Goal: Task Accomplishment & Management: Complete application form

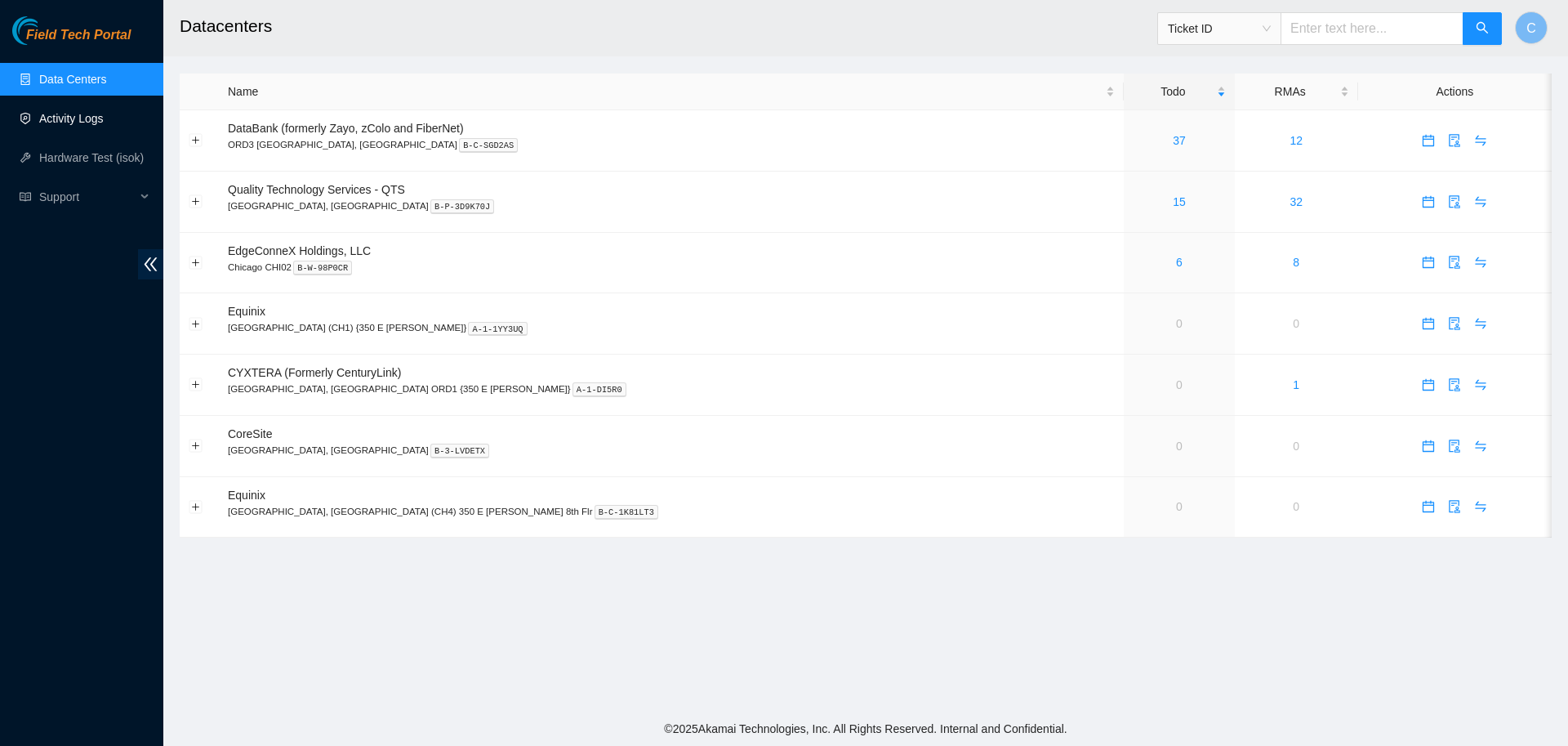
click at [86, 125] on link "Activity Logs" at bounding box center [72, 119] width 64 height 13
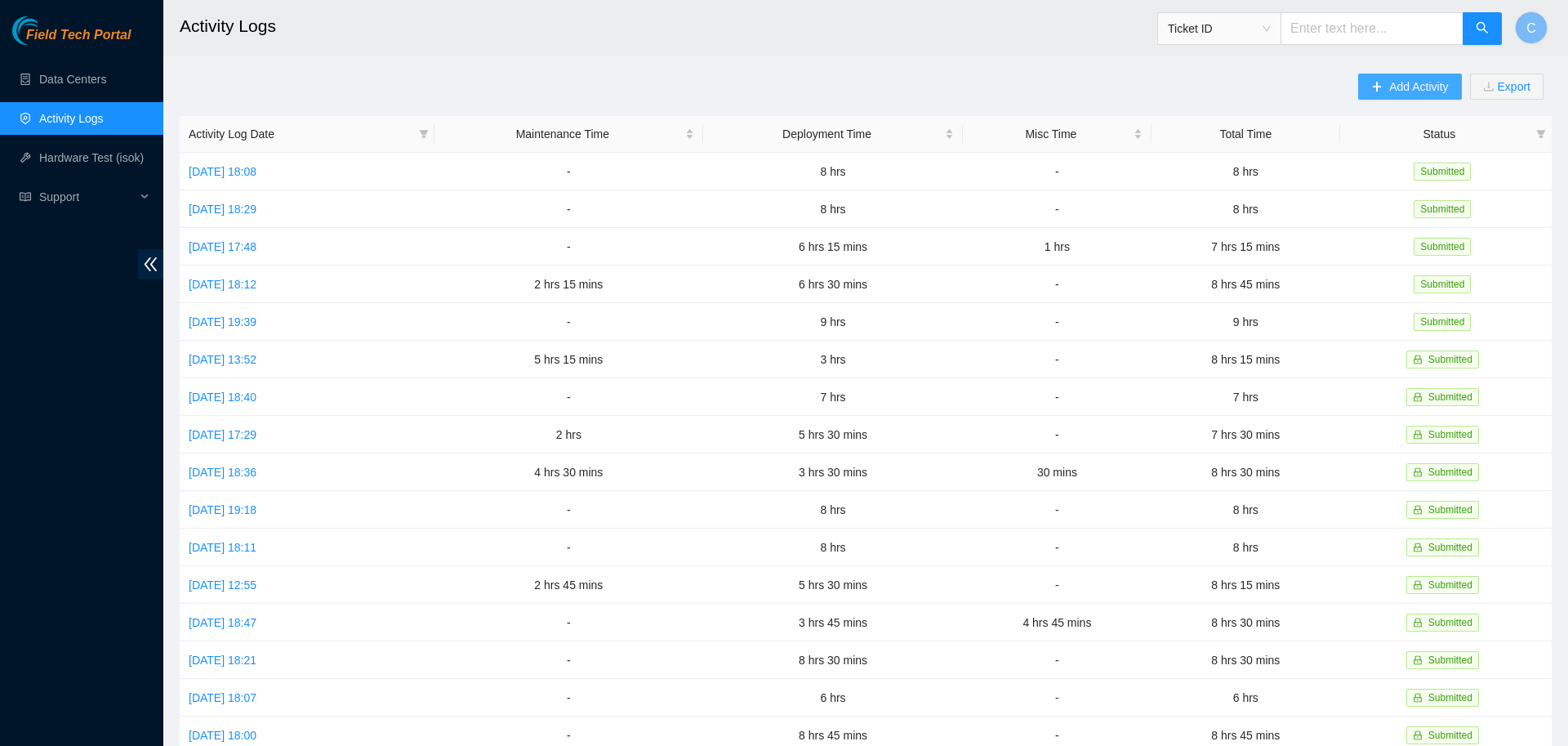
click at [1397, 86] on span "Add Activity" at bounding box center [1418, 86] width 58 height 18
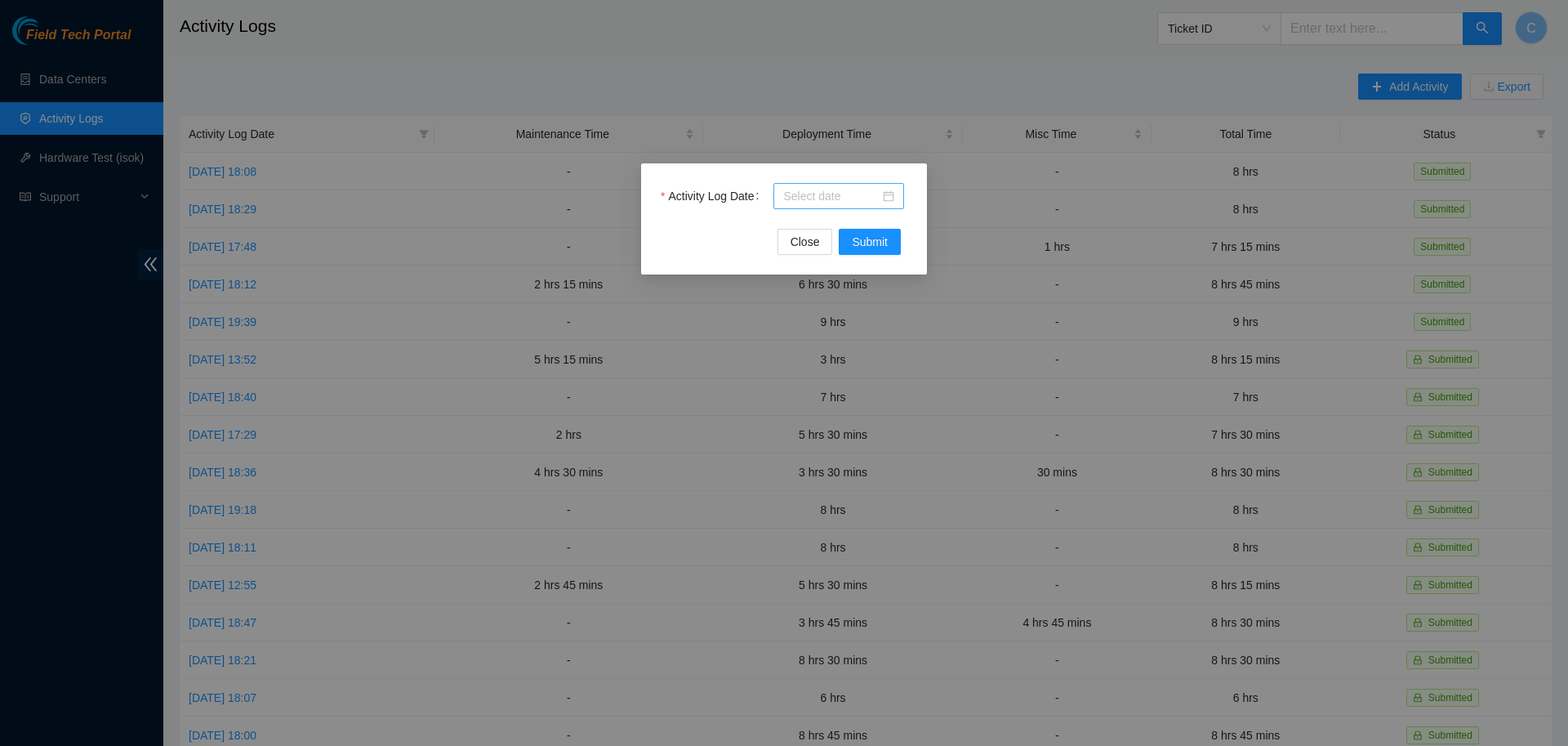
click at [850, 196] on input "Activity Log Date" at bounding box center [831, 196] width 96 height 18
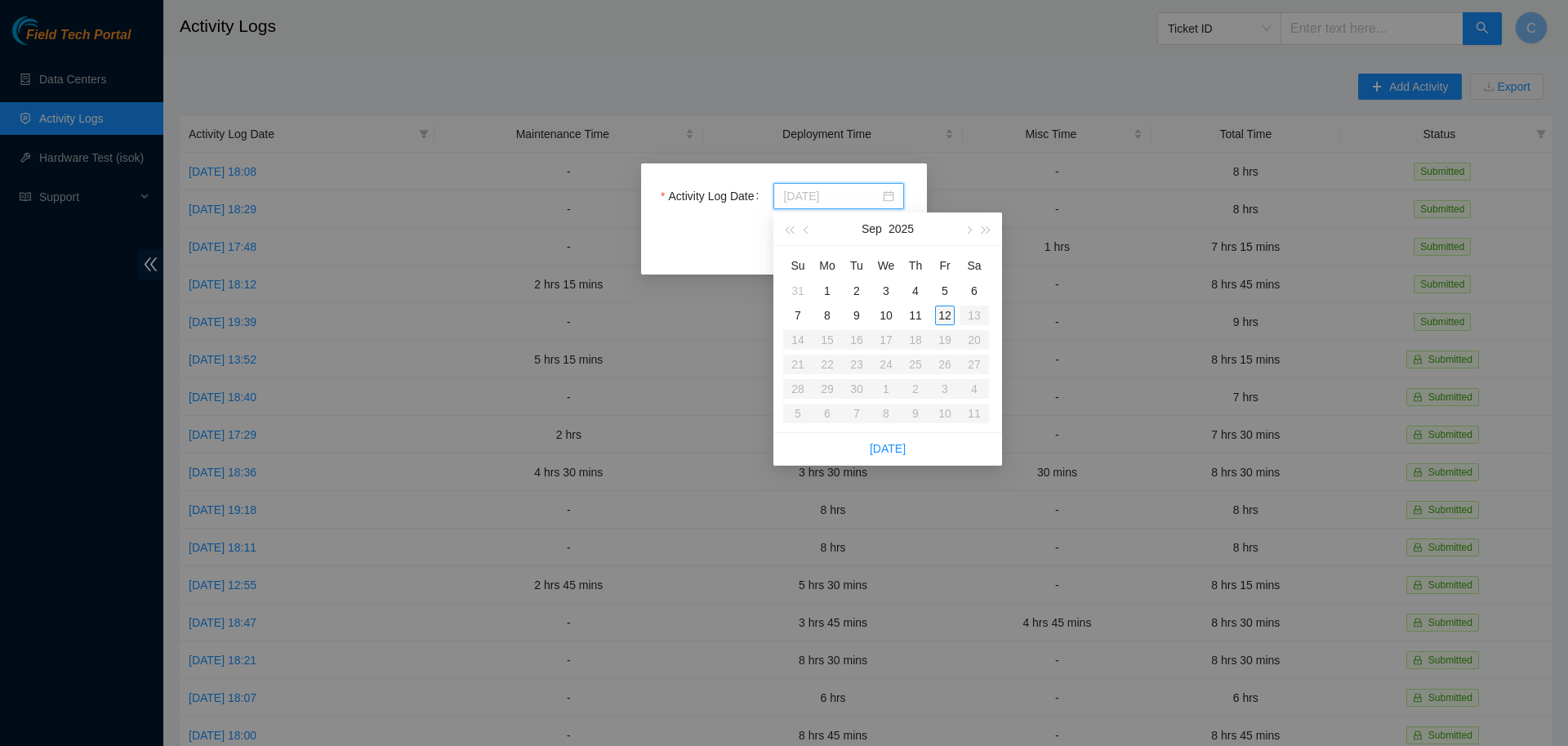
type input "[DATE]"
click at [945, 315] on div "12" at bounding box center [945, 315] width 20 height 20
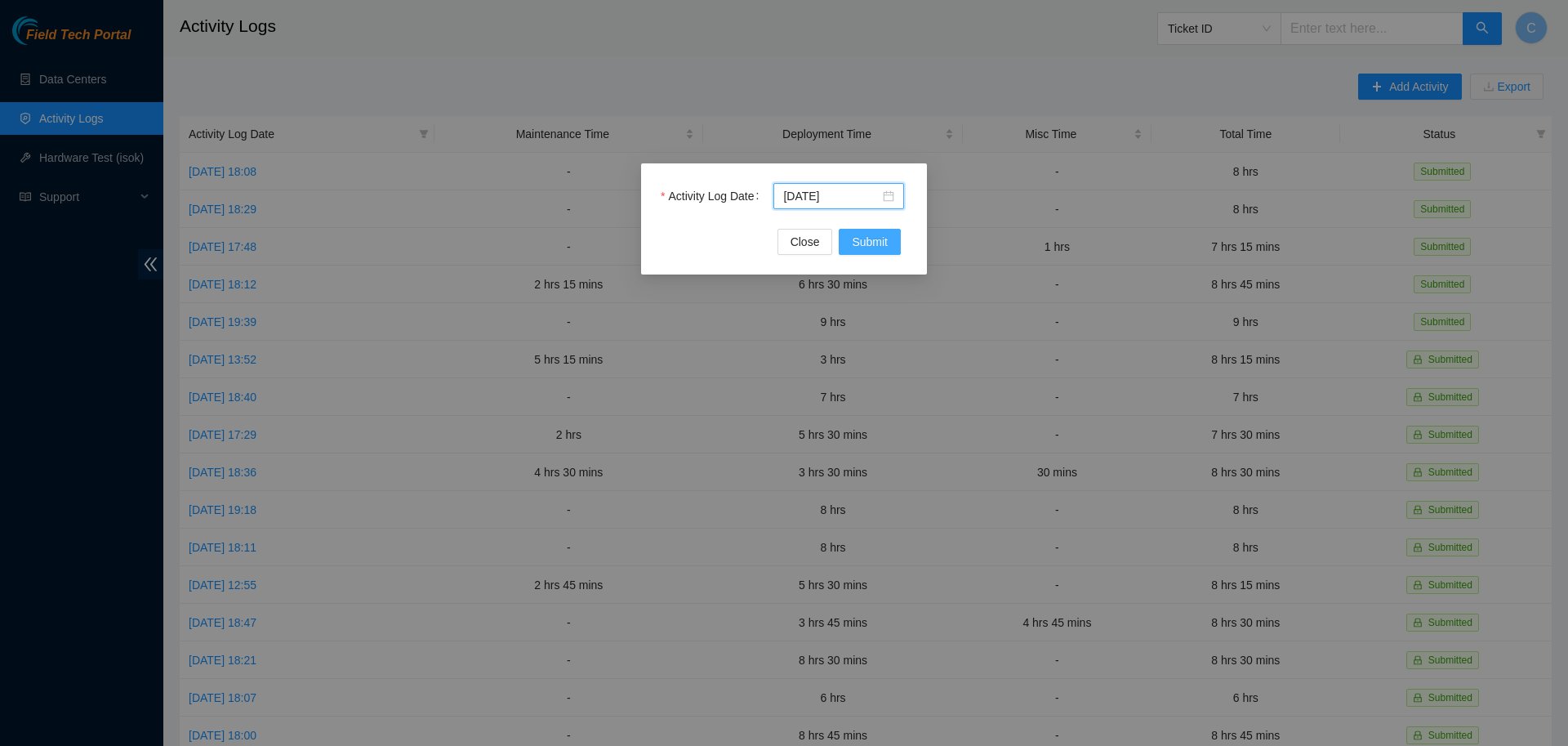
click at [882, 246] on span "Submit" at bounding box center [870, 242] width 36 height 18
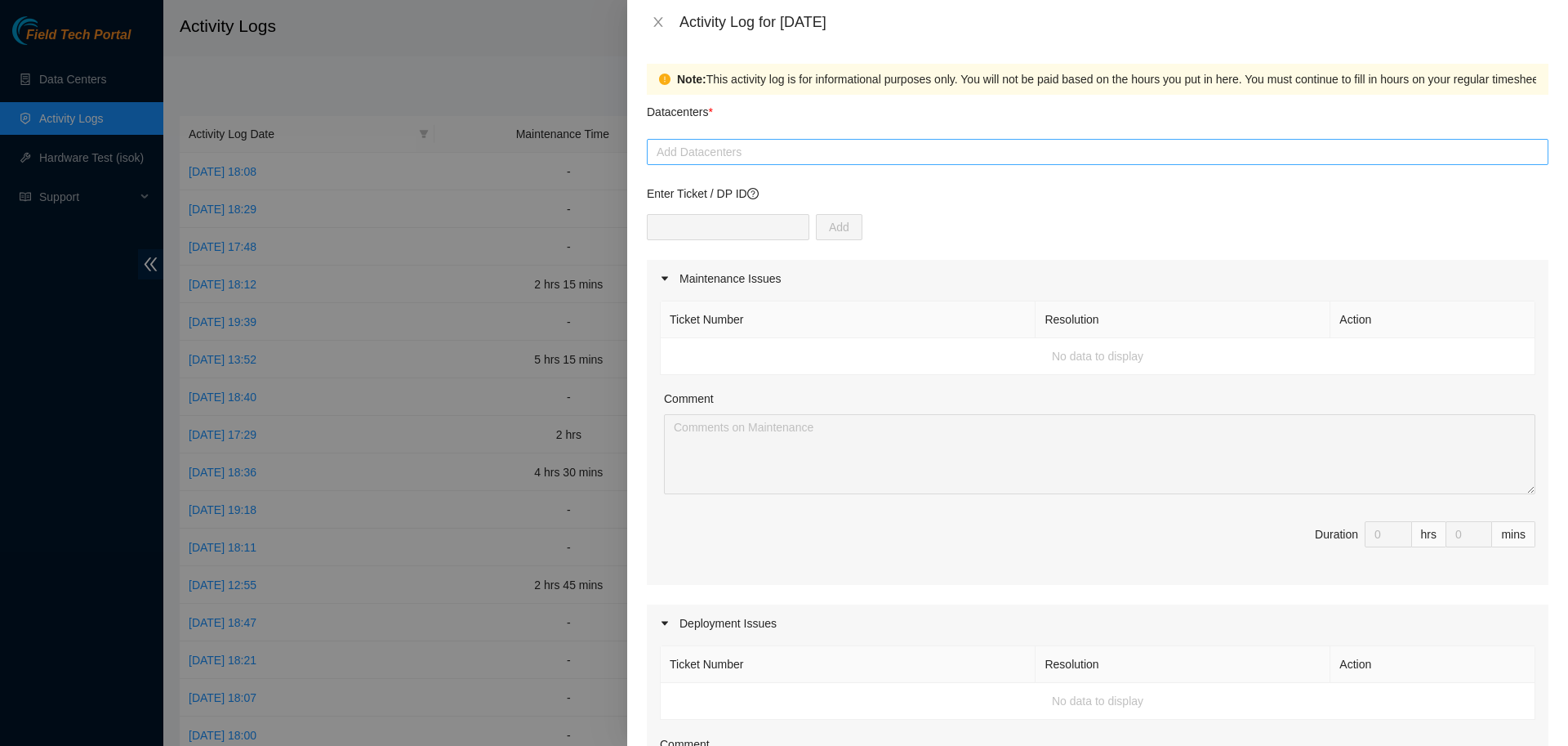
click at [723, 155] on div at bounding box center [1097, 152] width 893 height 20
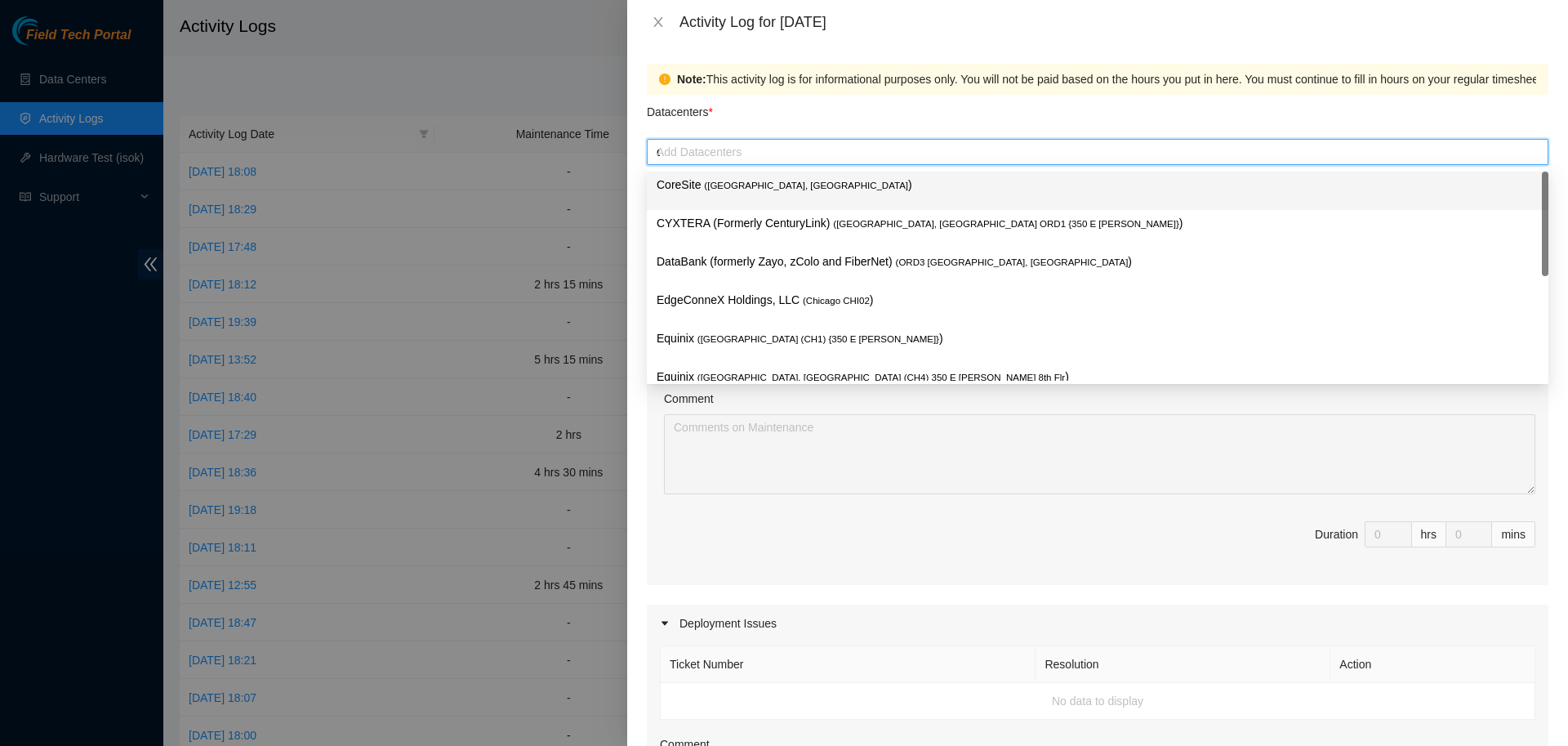
type input "qual"
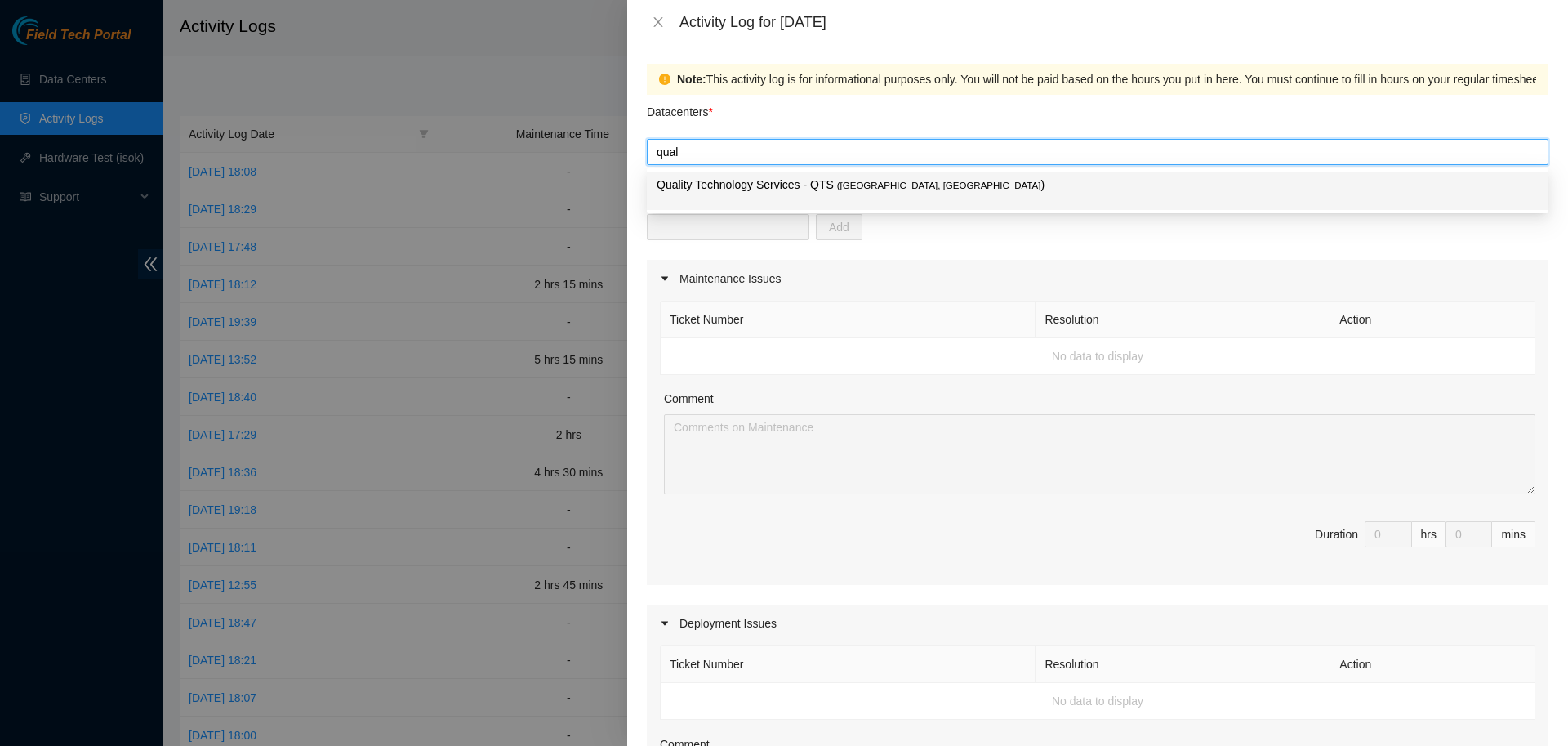
click at [769, 183] on p "Quality Technology Services - QTS ( [GEOGRAPHIC_DATA], [GEOGRAPHIC_DATA] )" at bounding box center [1097, 184] width 882 height 19
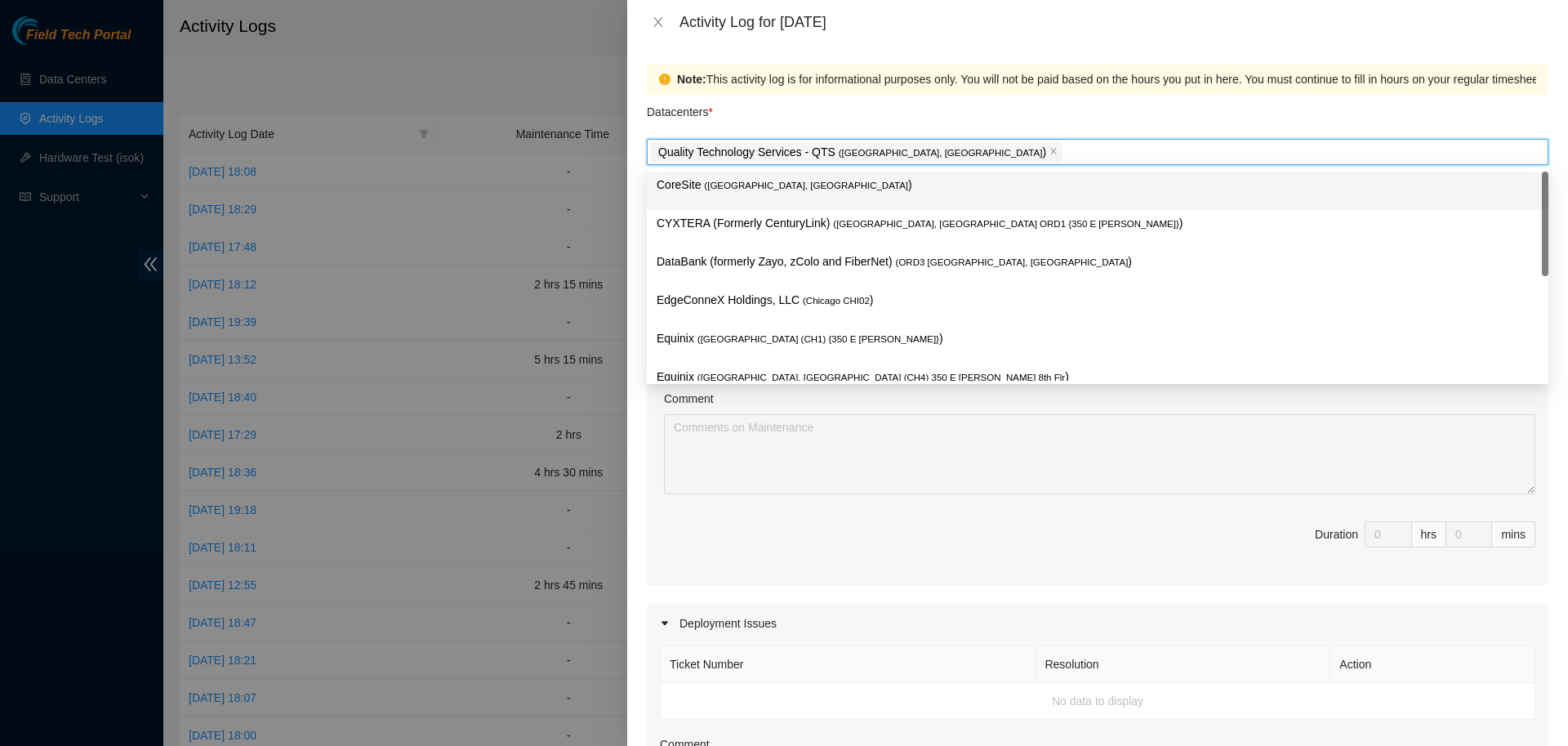
click at [961, 110] on div "Datacenters *" at bounding box center [1097, 117] width 901 height 44
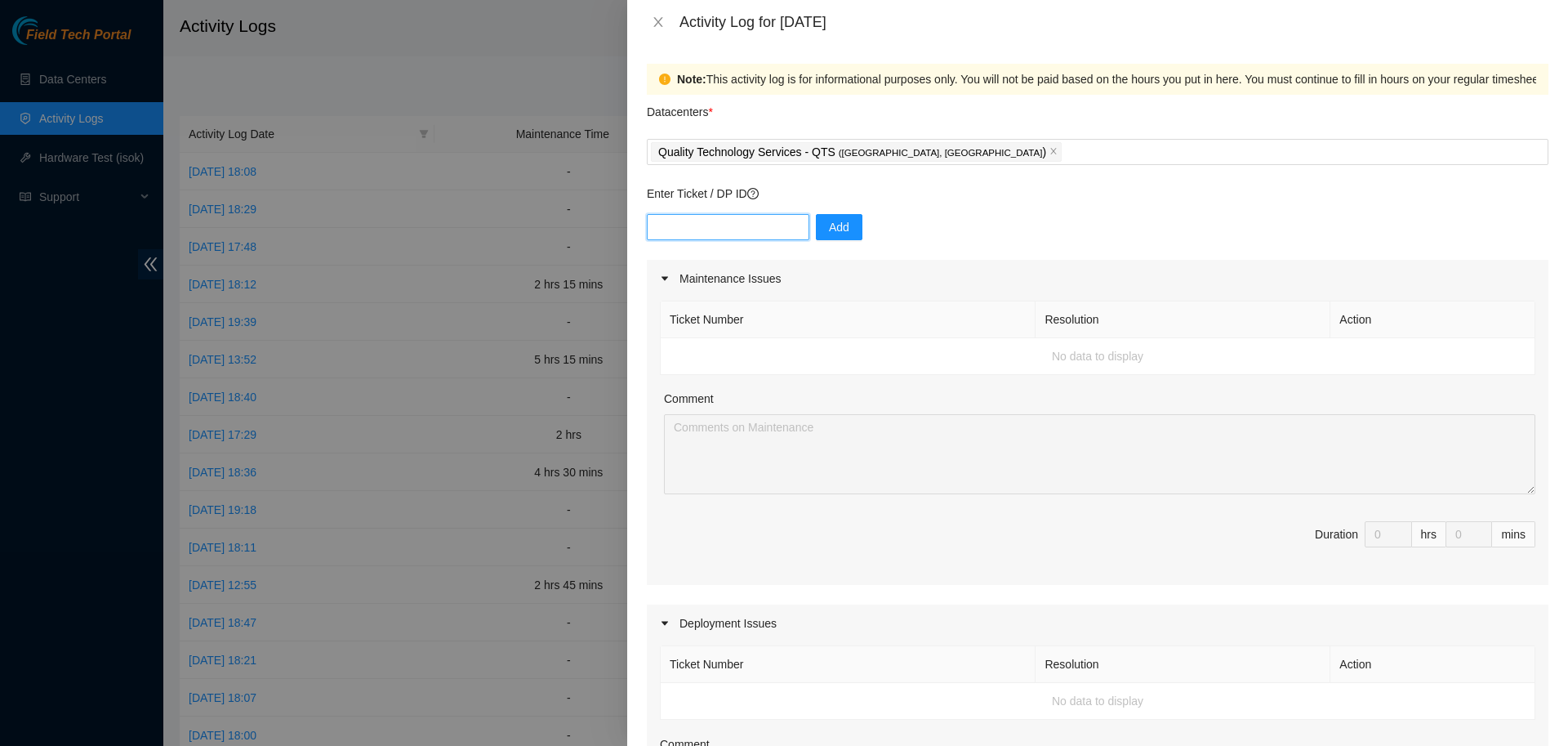
click at [756, 222] on input "text" at bounding box center [728, 227] width 162 height 26
paste input "DP79609"
type input "DP79609"
click at [829, 231] on span "Add" at bounding box center [839, 227] width 21 height 18
click at [705, 224] on input "text" at bounding box center [728, 227] width 162 height 26
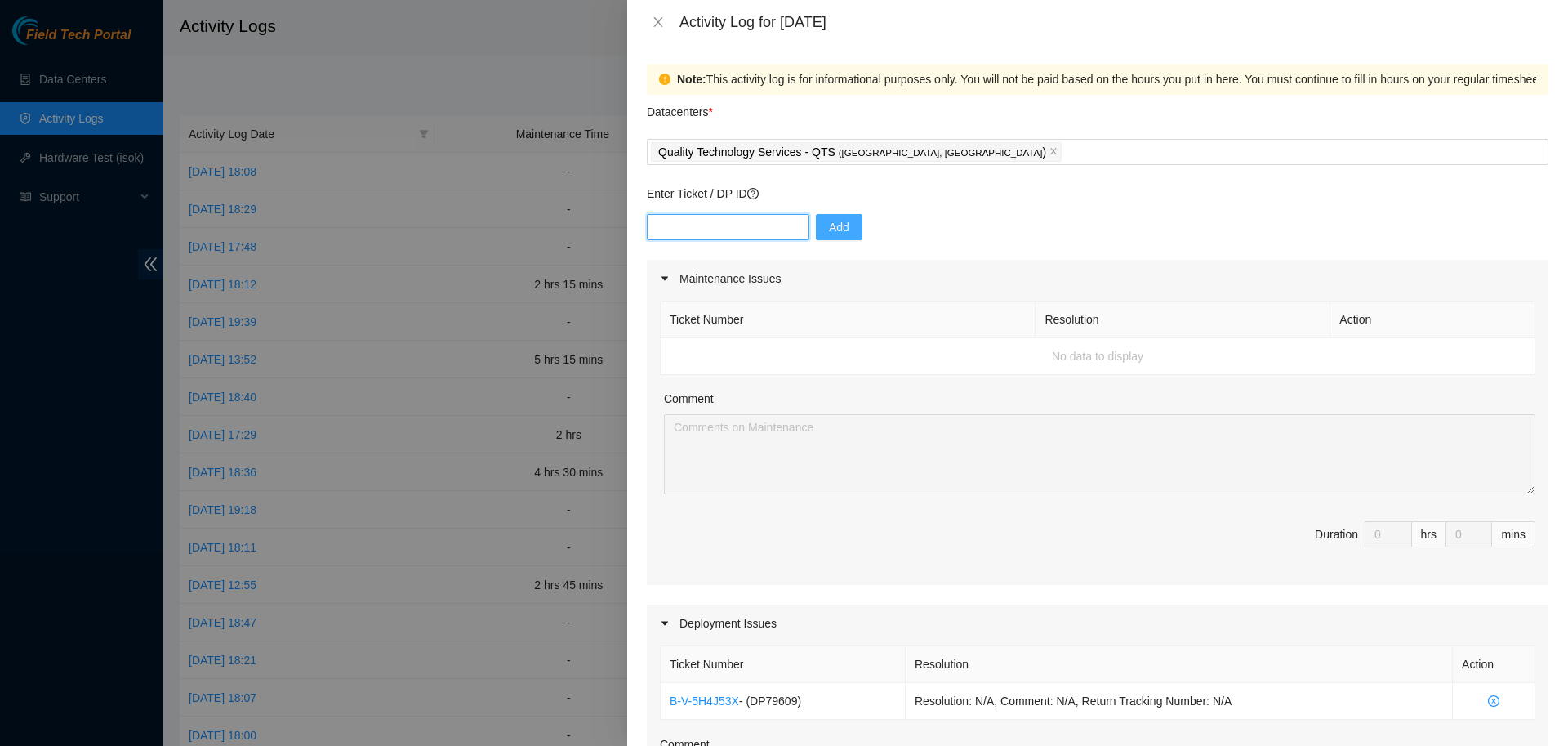
paste input "DP79608"
type input "DP79608"
click at [835, 218] on span "Add" at bounding box center [839, 227] width 21 height 18
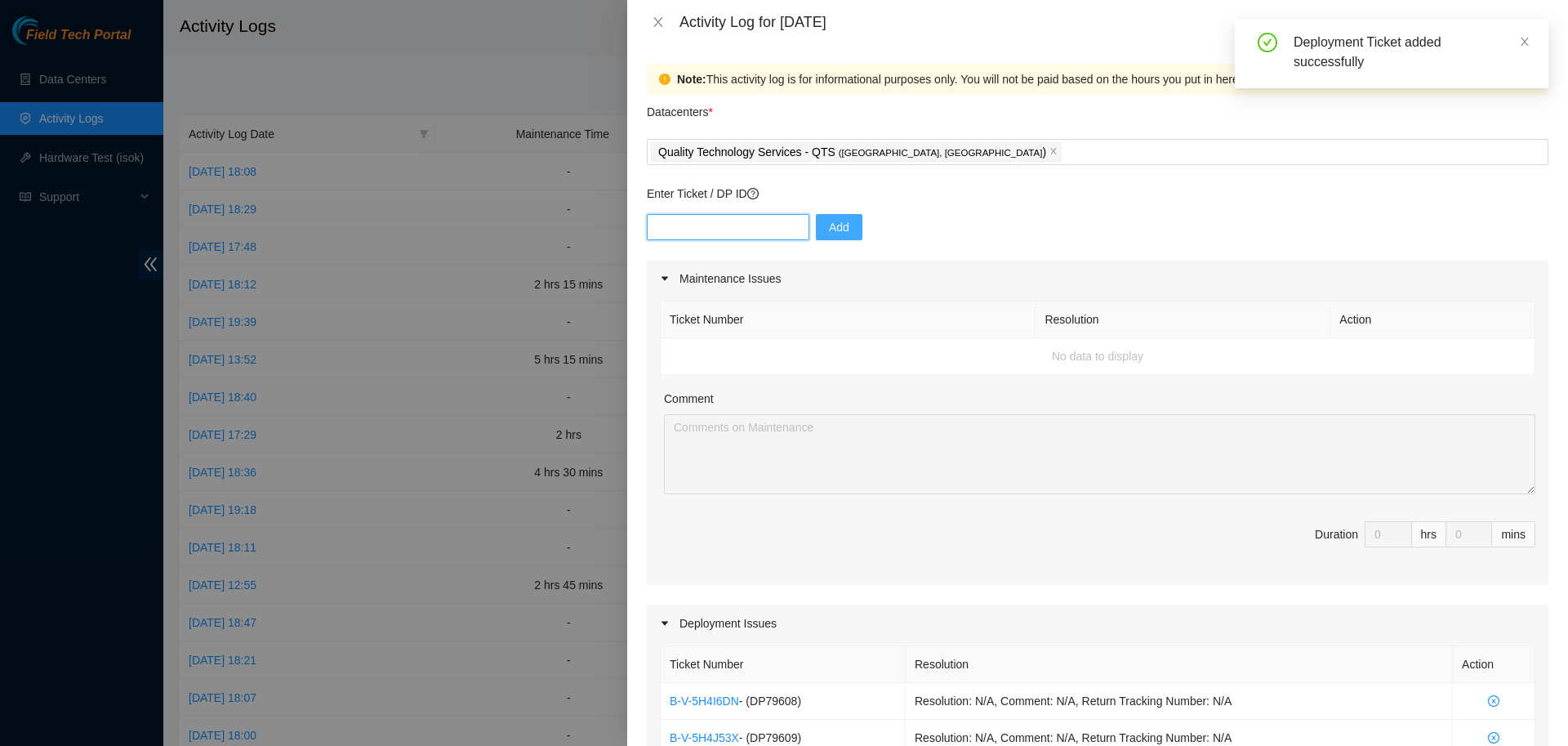
click at [711, 230] on input "text" at bounding box center [728, 227] width 162 height 26
paste input "DP79607"
type input "DP79607"
click at [816, 214] on button "Add" at bounding box center [839, 227] width 47 height 26
click at [692, 236] on input "text" at bounding box center [728, 227] width 162 height 26
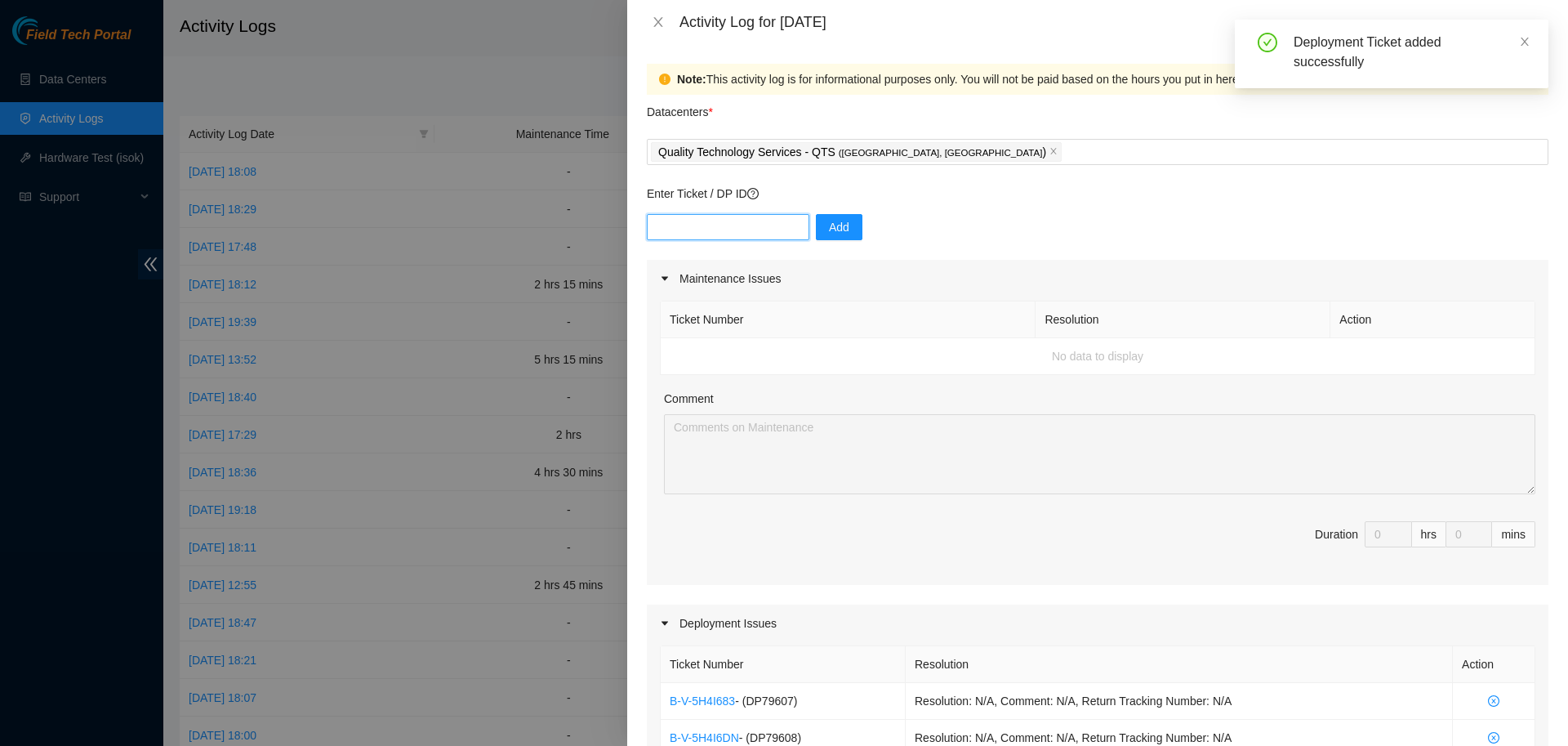
paste input "DP79605"
type input "DP79605"
click at [839, 218] on span "Add" at bounding box center [839, 227] width 21 height 18
click at [724, 230] on input "text" at bounding box center [728, 227] width 162 height 26
paste input "DP79604"
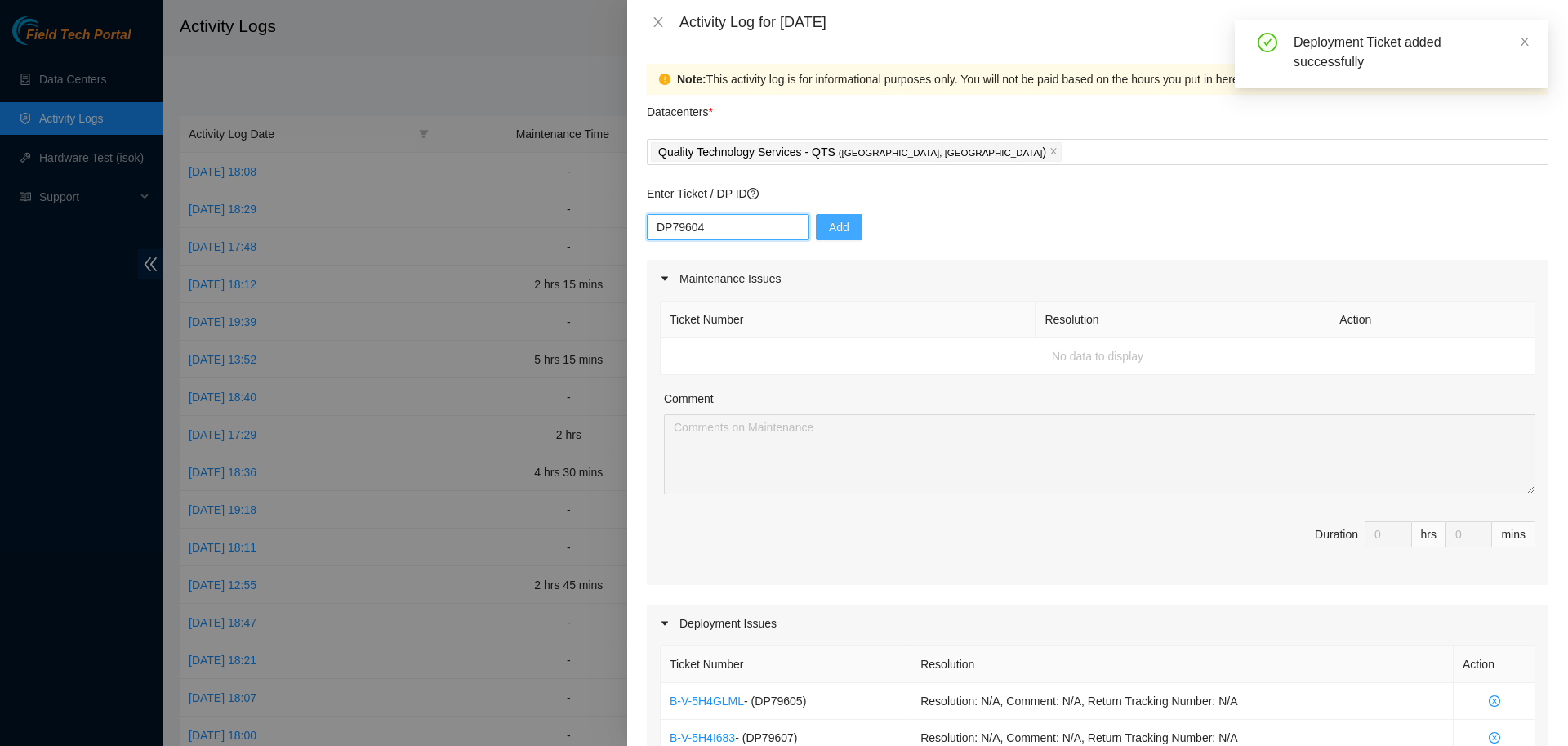
type input "DP79604"
click at [838, 239] on button "Add" at bounding box center [839, 227] width 47 height 26
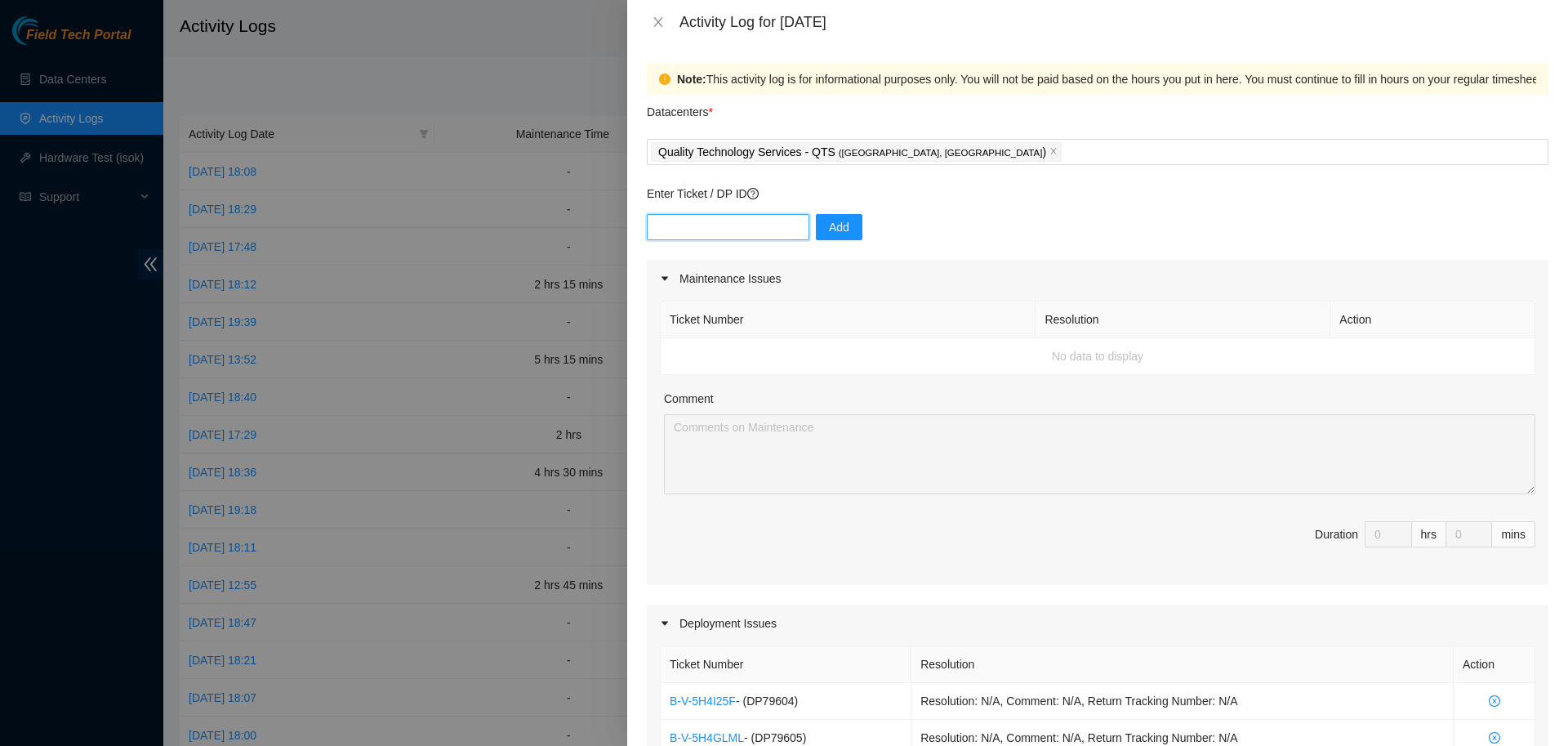
click at [784, 225] on input "text" at bounding box center [728, 227] width 162 height 26
paste input "DP79604"
type input "DP79604"
click at [829, 225] on span "Add" at bounding box center [839, 227] width 21 height 18
click at [745, 221] on input "text" at bounding box center [728, 227] width 162 height 26
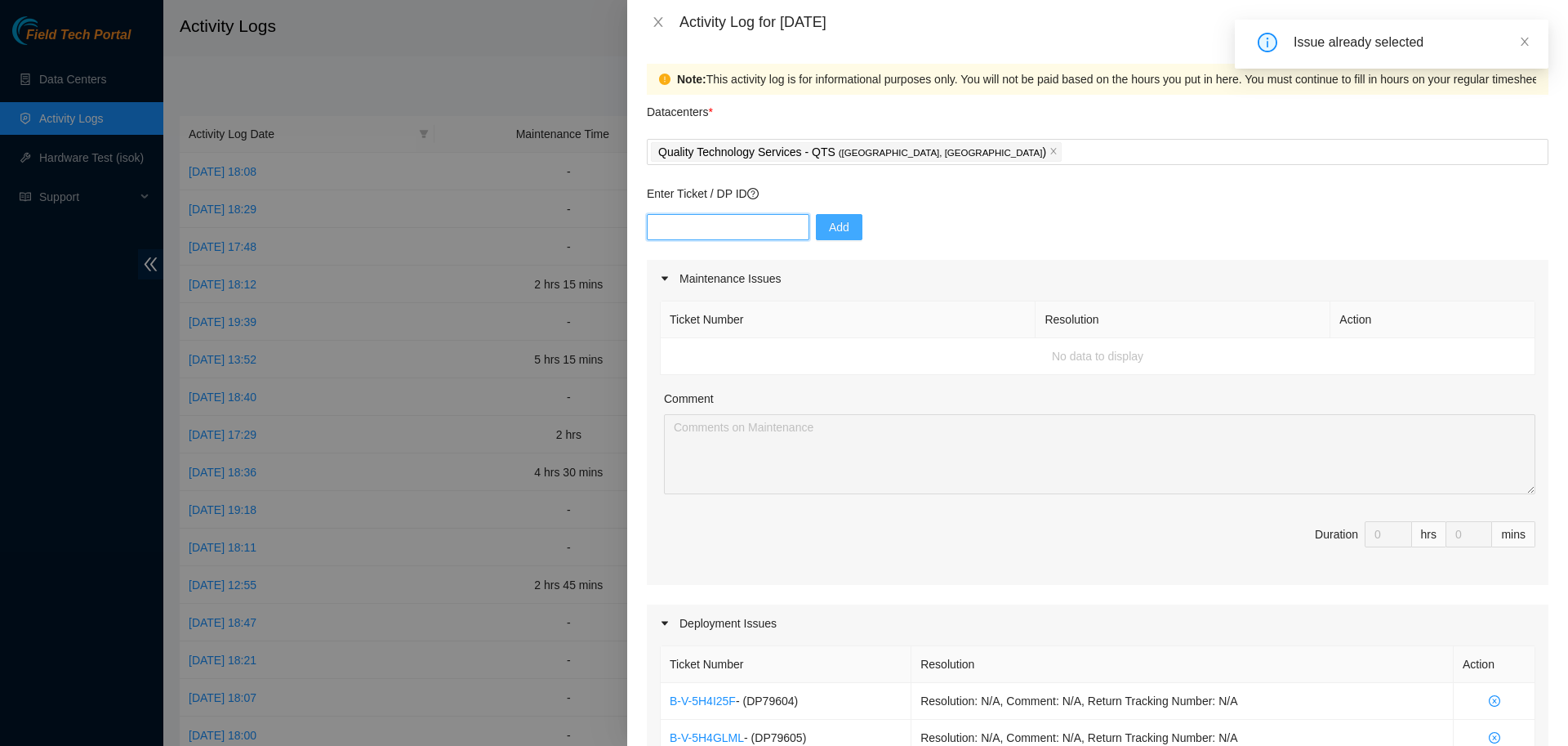
paste input "DP77230"
type input "DP77230"
click at [829, 225] on span "Add" at bounding box center [839, 227] width 21 height 18
click at [761, 231] on input "text" at bounding box center [728, 227] width 162 height 26
paste input "DP77231"
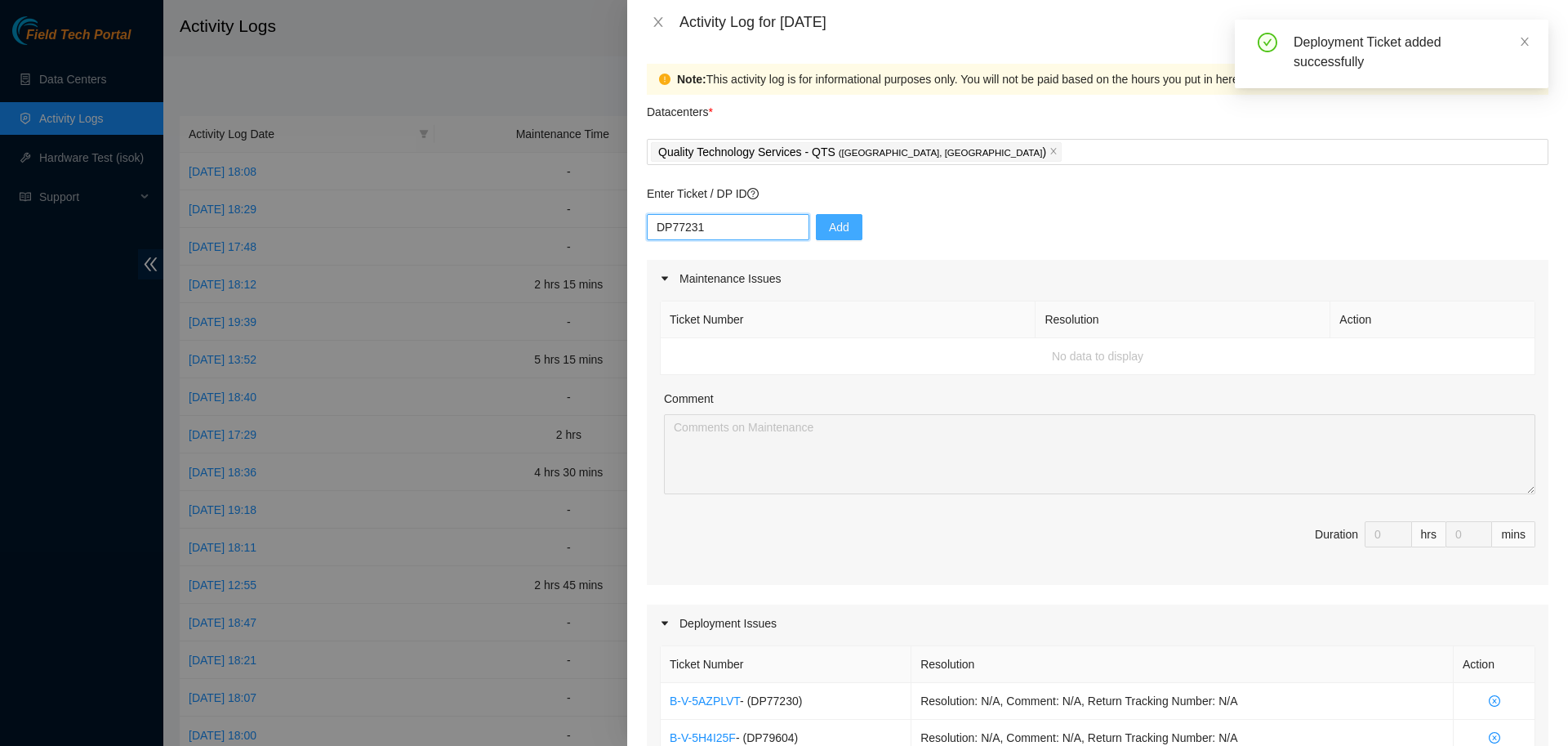
type input "DP77231"
click at [829, 229] on span "Add" at bounding box center [839, 227] width 21 height 18
drag, startPoint x: 758, startPoint y: 235, endPoint x: 803, endPoint y: 235, distance: 45.0
click at [759, 234] on input "text" at bounding box center [728, 227] width 162 height 26
paste input "DP77232"
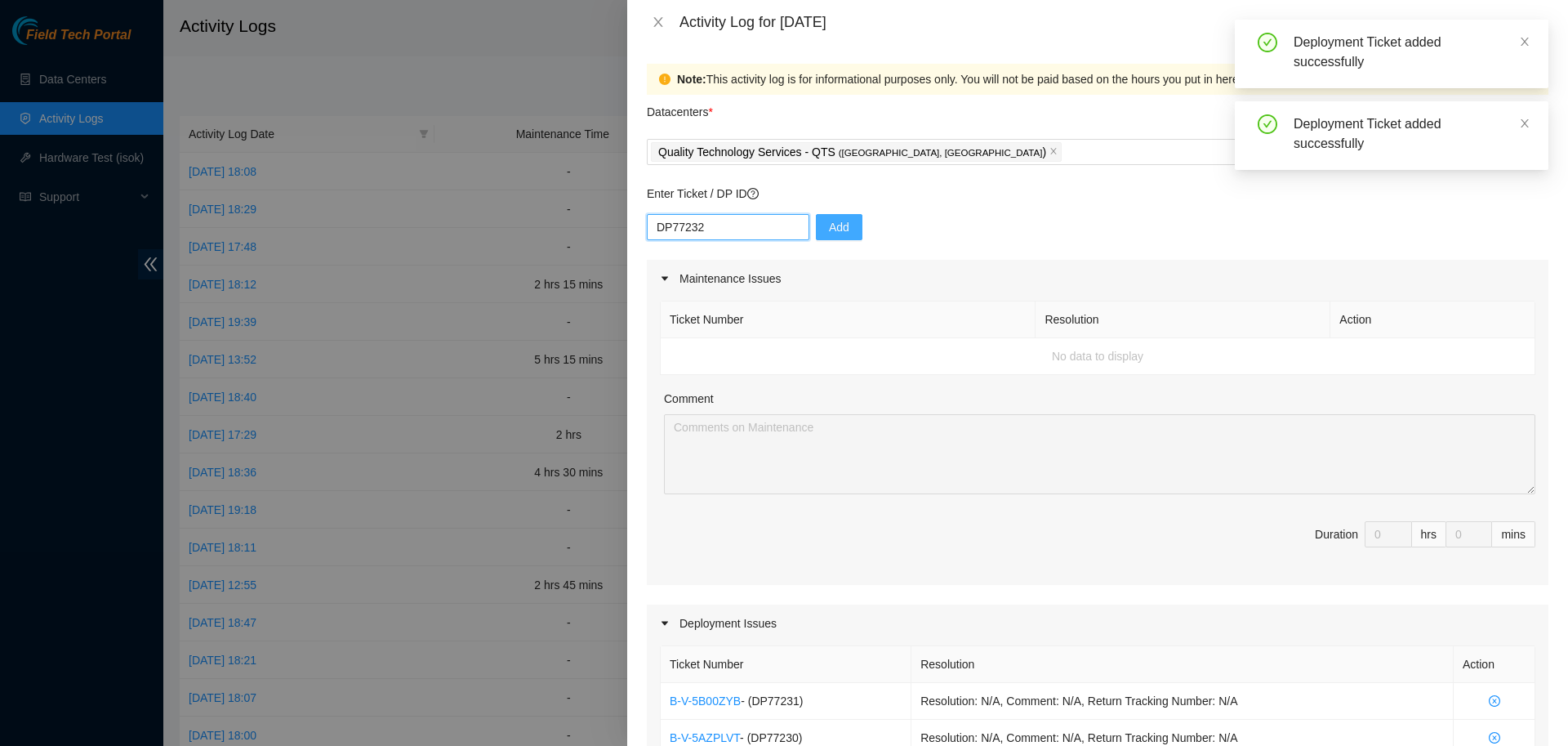
type input "DP77232"
click at [829, 231] on span "Add" at bounding box center [839, 227] width 21 height 18
click at [736, 229] on input "text" at bounding box center [728, 227] width 162 height 26
paste input "DP77234"
type input "DP77234"
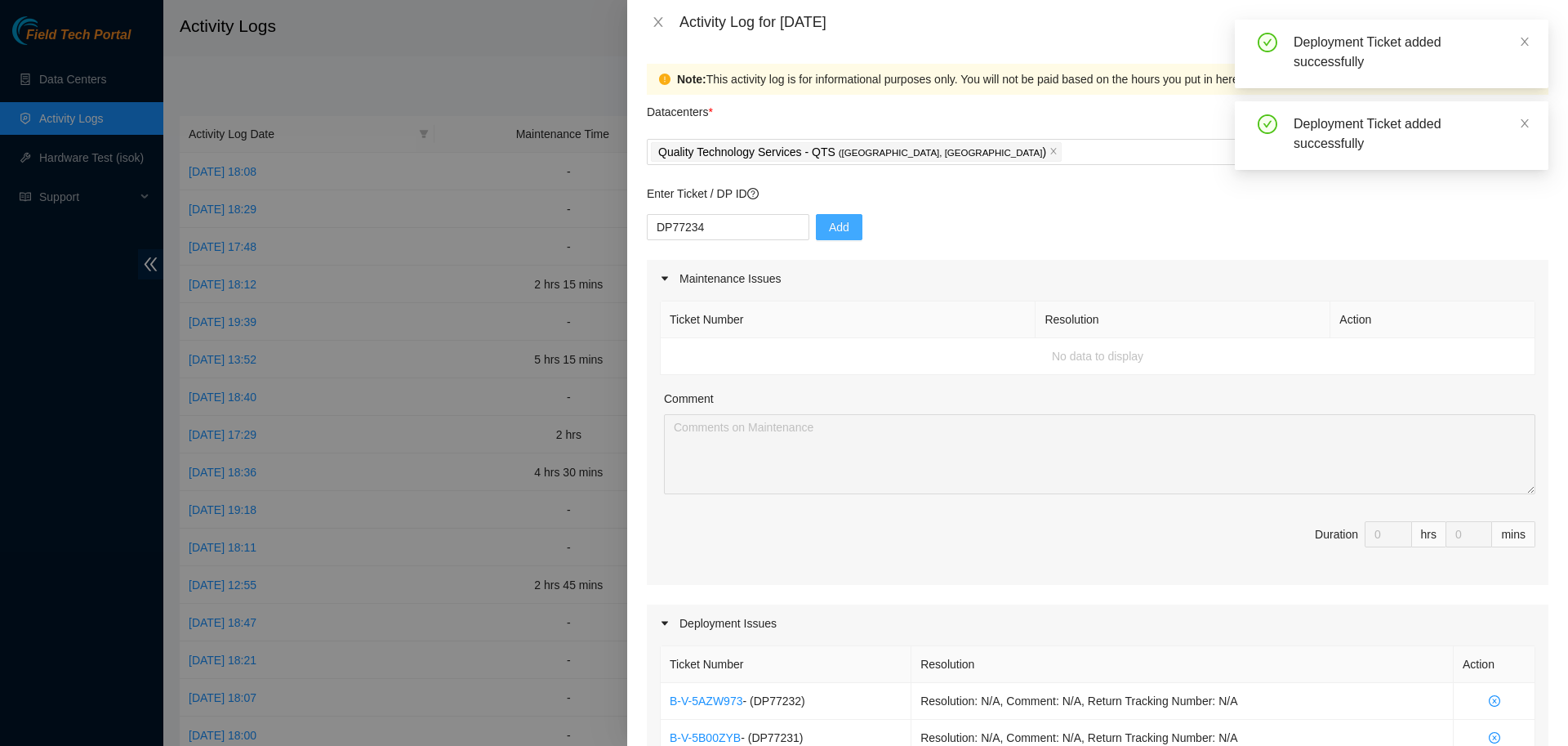
click at [831, 225] on span "Add" at bounding box center [839, 227] width 21 height 18
click at [729, 227] on input "text" at bounding box center [728, 227] width 162 height 26
paste input "DP77233"
type input "DP77233"
click at [831, 221] on span "Add" at bounding box center [839, 227] width 21 height 18
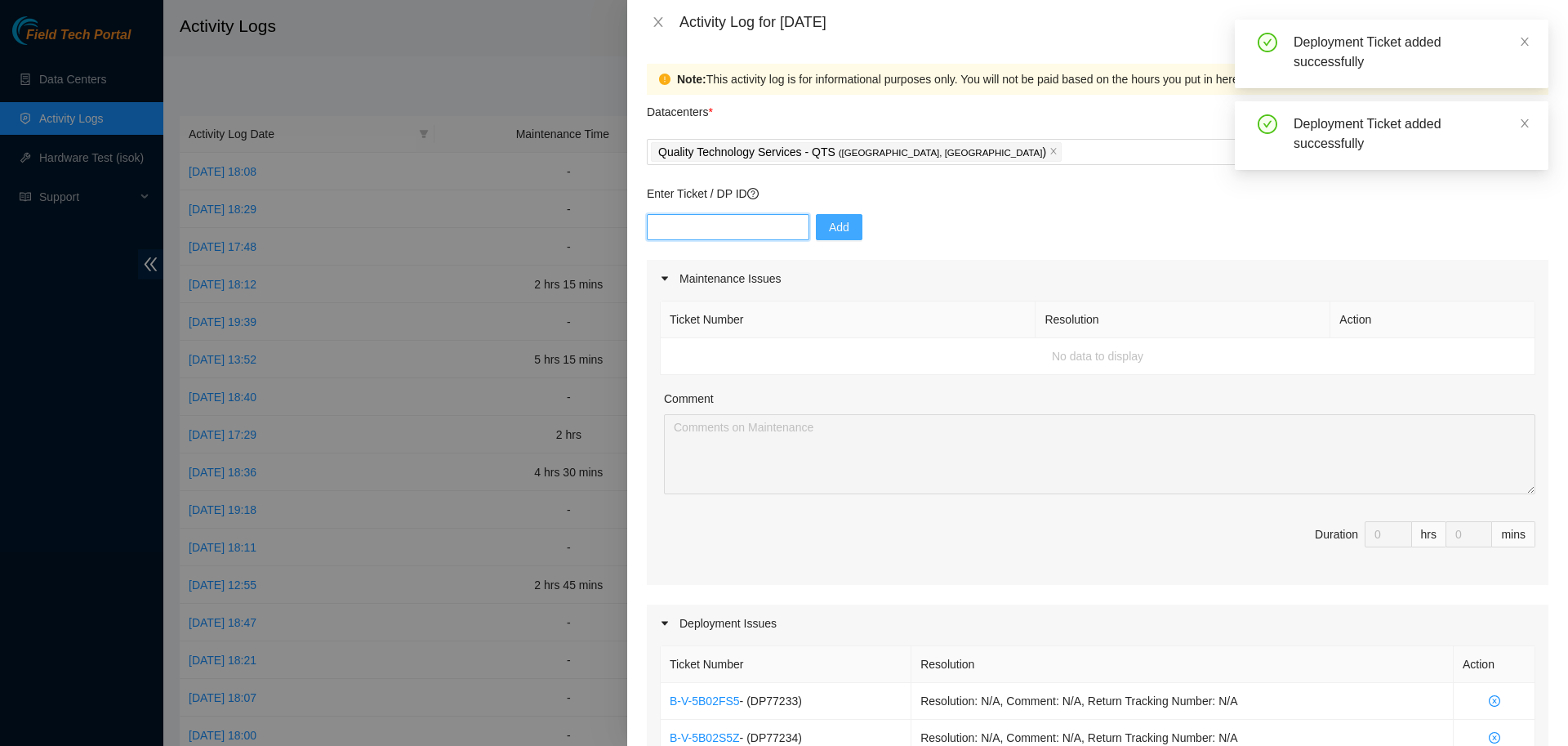
click at [724, 226] on input "text" at bounding box center [728, 227] width 162 height 26
paste input "DP77235"
type input "DP77235"
click at [831, 229] on span "Add" at bounding box center [839, 227] width 21 height 18
drag, startPoint x: 737, startPoint y: 221, endPoint x: 817, endPoint y: 225, distance: 80.1
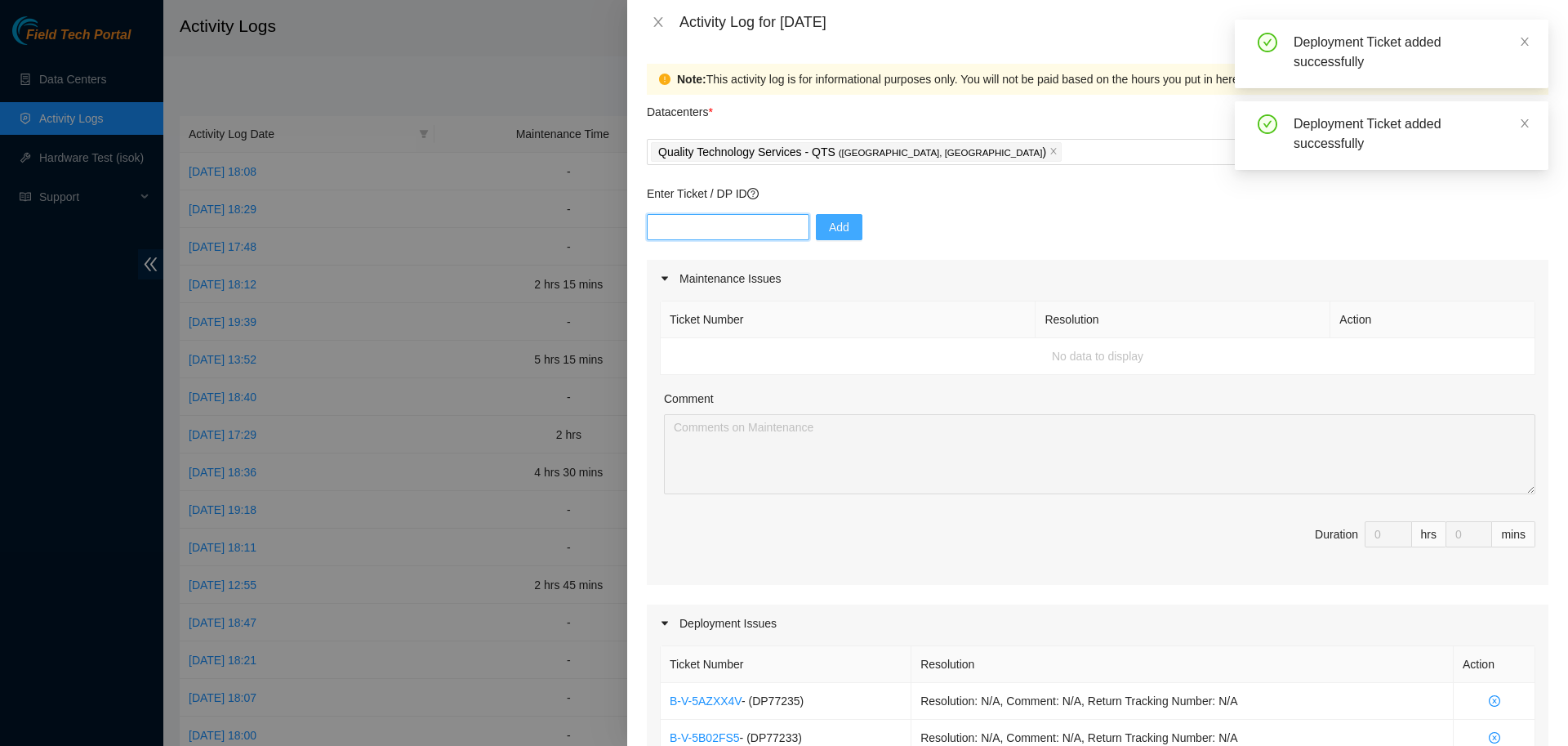
click at [738, 221] on input "text" at bounding box center [728, 227] width 162 height 26
paste input "DP79610"
type input "DP79610"
click at [831, 226] on span "Add" at bounding box center [839, 227] width 21 height 18
click at [752, 228] on input "text" at bounding box center [728, 227] width 162 height 26
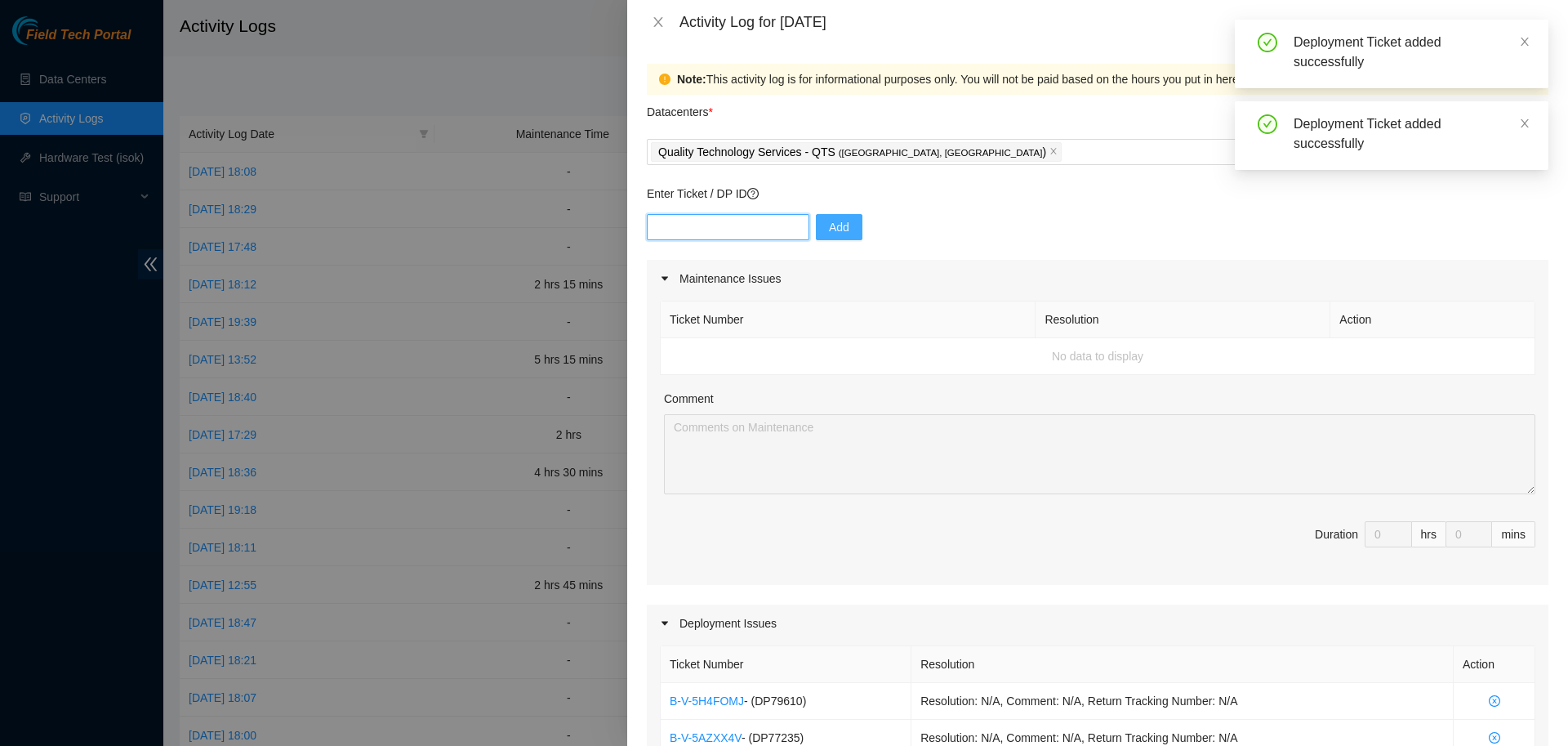
paste input "DP79609"
type input "DP79609"
click at [829, 226] on span "Add" at bounding box center [839, 227] width 21 height 18
click at [756, 227] on input "text" at bounding box center [728, 227] width 162 height 26
paste input "DP79611"
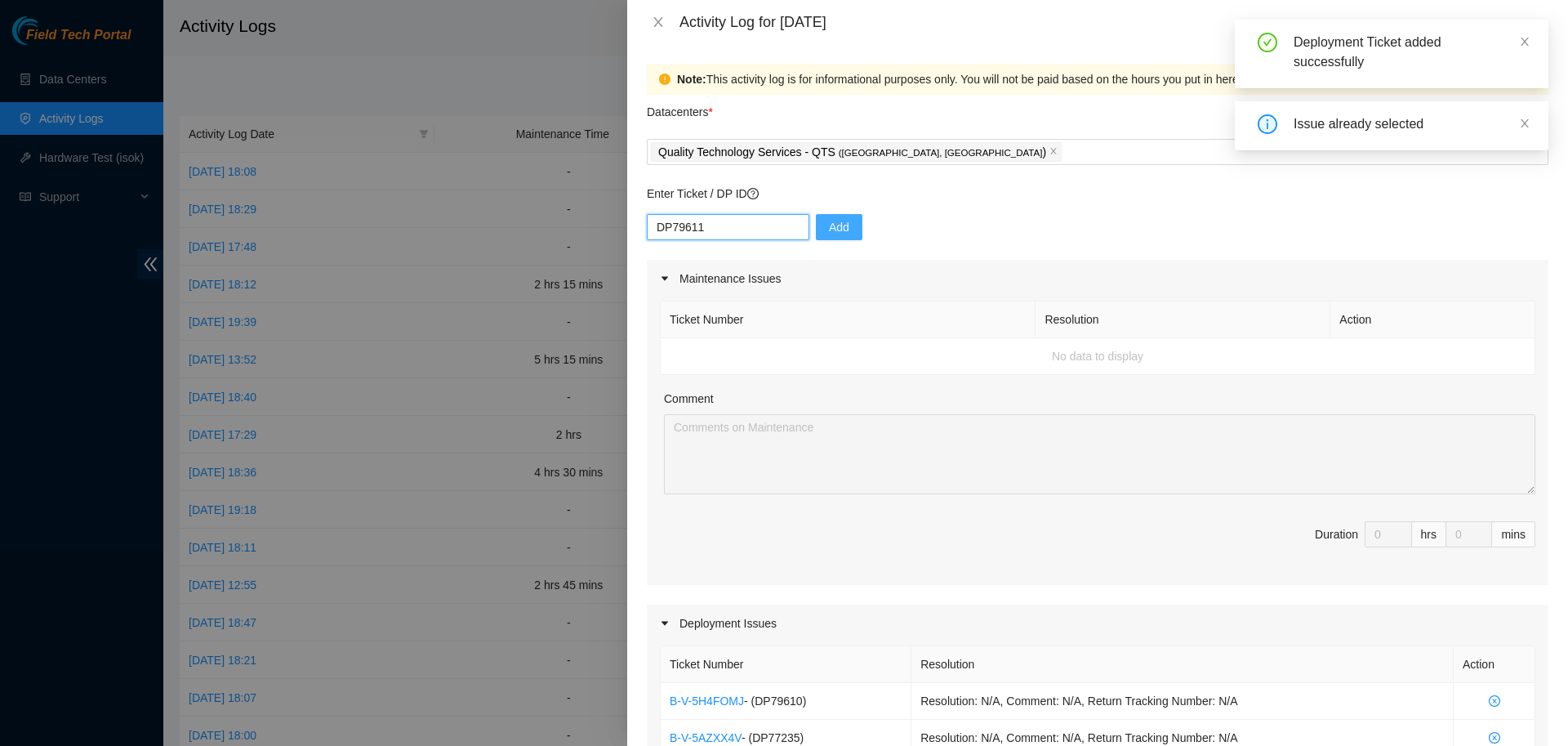
type input "DP79611"
click at [829, 227] on span "Add" at bounding box center [839, 227] width 21 height 18
click at [722, 227] on input "text" at bounding box center [728, 227] width 162 height 26
paste input "DP79612"
type input "DP79612"
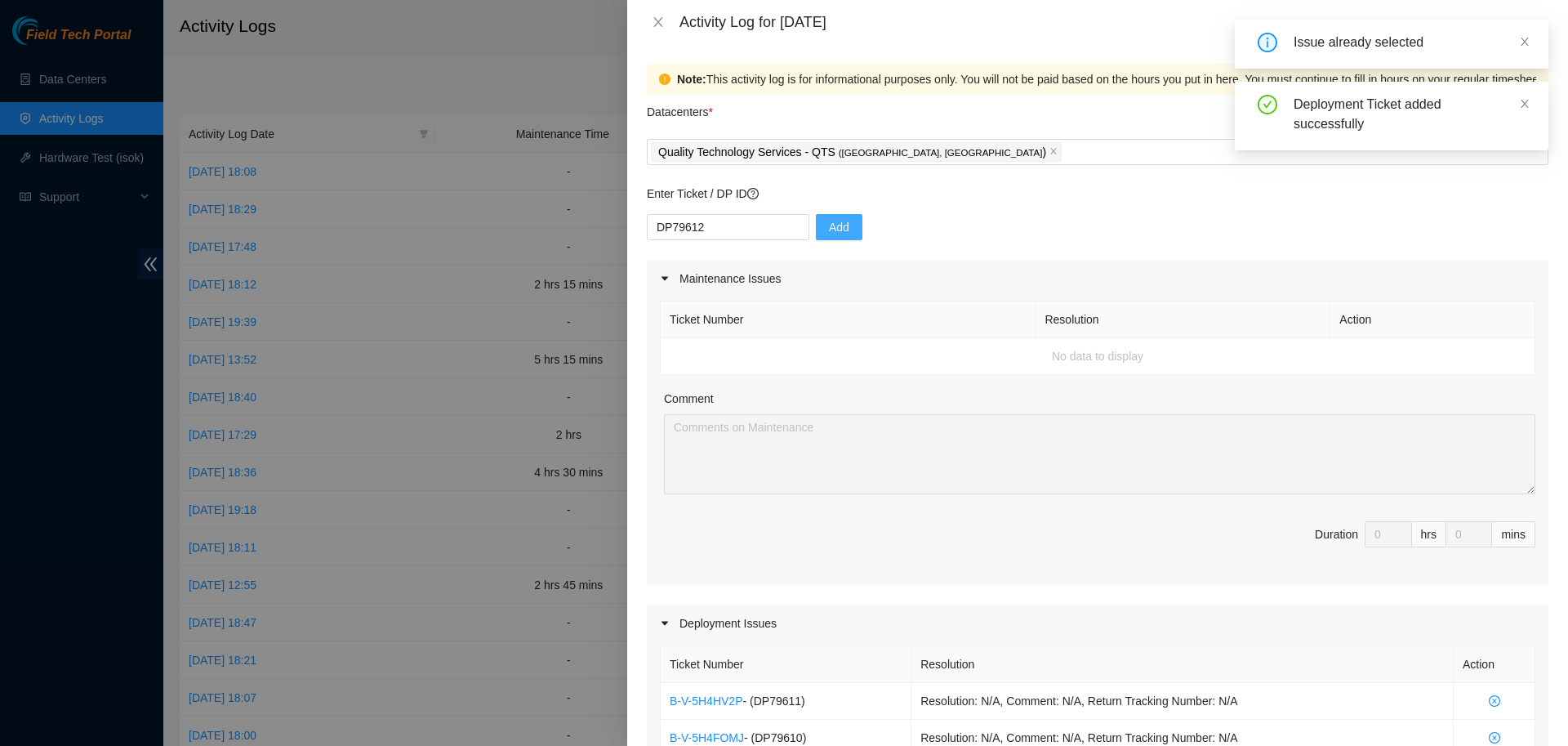
click at [843, 223] on button "Add" at bounding box center [839, 227] width 47 height 26
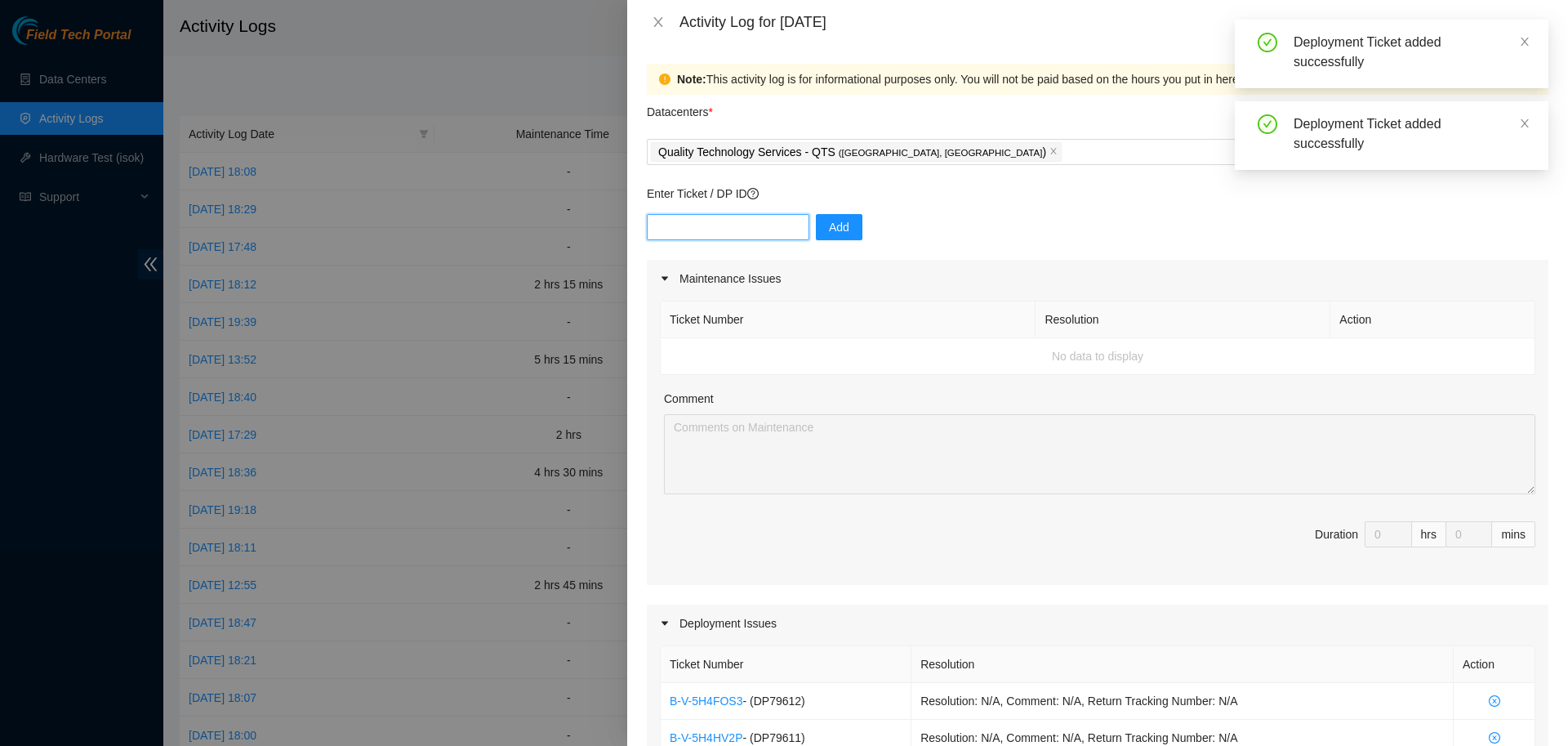
click at [716, 226] on input "text" at bounding box center [728, 227] width 162 height 26
paste input "DP79613"
type input "DP79613"
click at [832, 228] on span "Add" at bounding box center [839, 227] width 21 height 18
click at [743, 225] on input "text" at bounding box center [728, 227] width 162 height 26
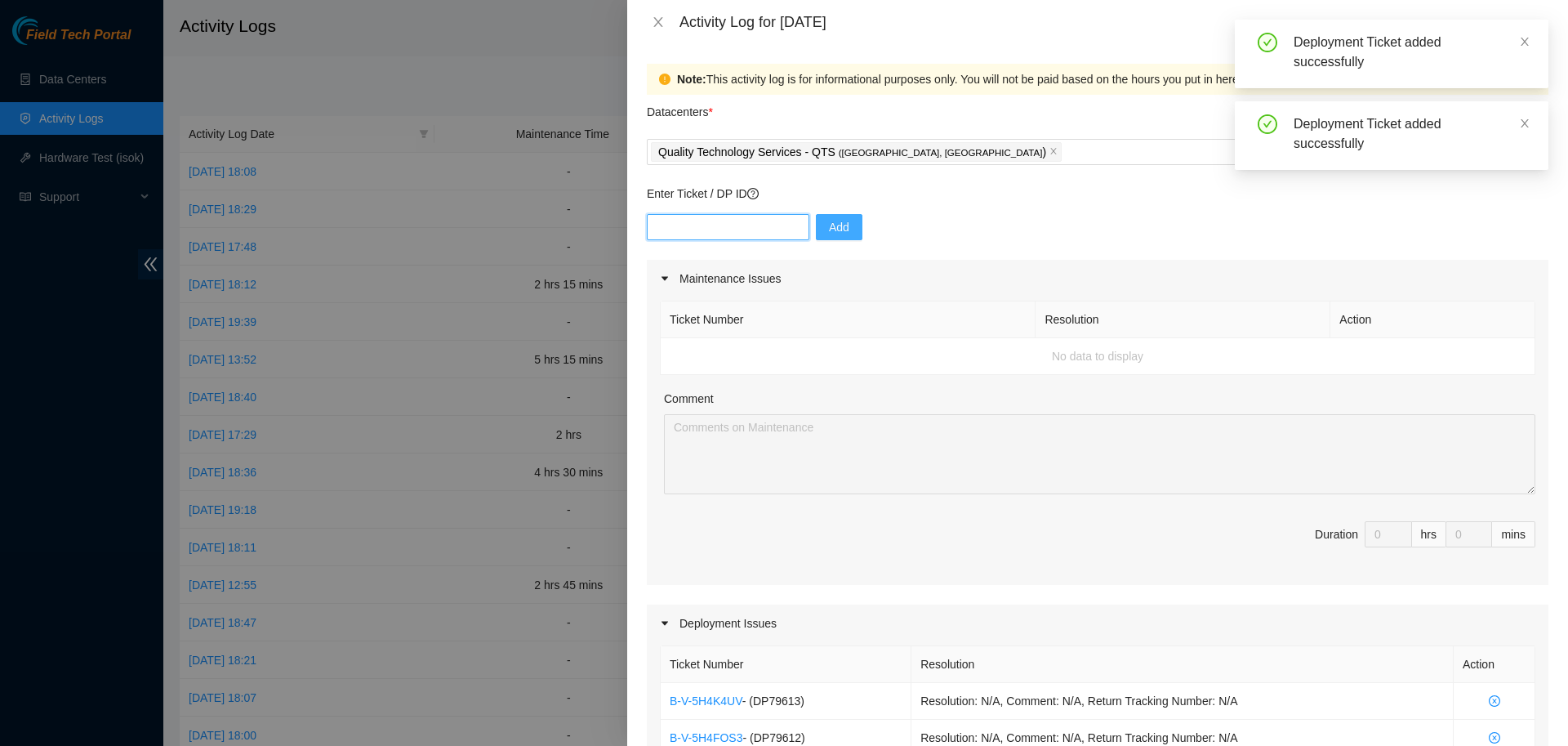
paste input "DP79616"
type input "DP79616"
click at [829, 234] on span "Add" at bounding box center [839, 227] width 21 height 18
click at [767, 231] on input "text" at bounding box center [728, 227] width 162 height 26
paste input "DP79617"
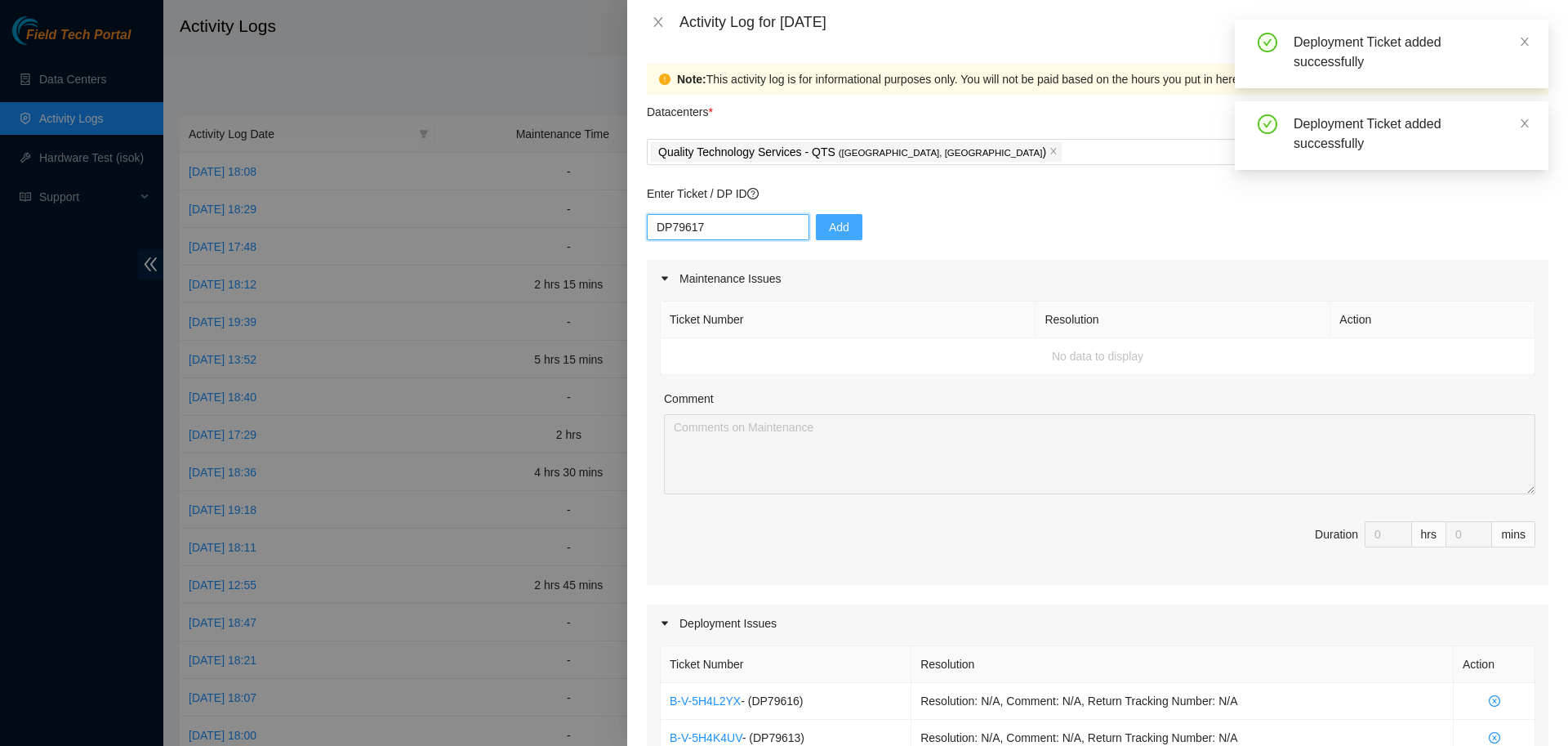
type input "DP79617"
click at [816, 223] on button "Add" at bounding box center [839, 227] width 47 height 26
click at [737, 232] on input "text" at bounding box center [728, 227] width 162 height 26
paste input "DP79618"
type input "DP79618"
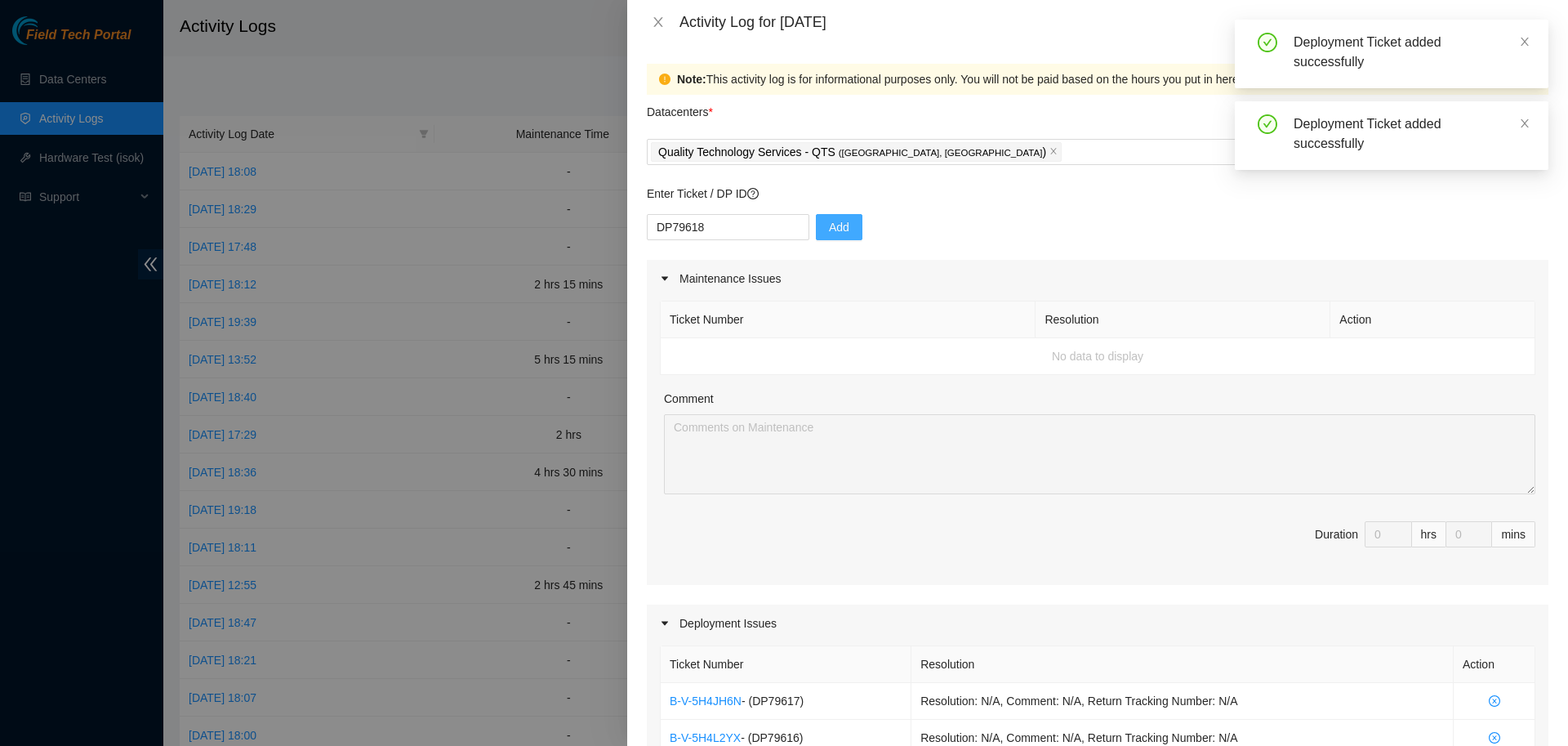
click at [817, 223] on button "Add" at bounding box center [839, 227] width 47 height 26
click at [728, 227] on input "text" at bounding box center [728, 227] width 162 height 26
paste input "DP83719"
type input "DP83719"
click at [829, 221] on span "Add" at bounding box center [839, 227] width 21 height 18
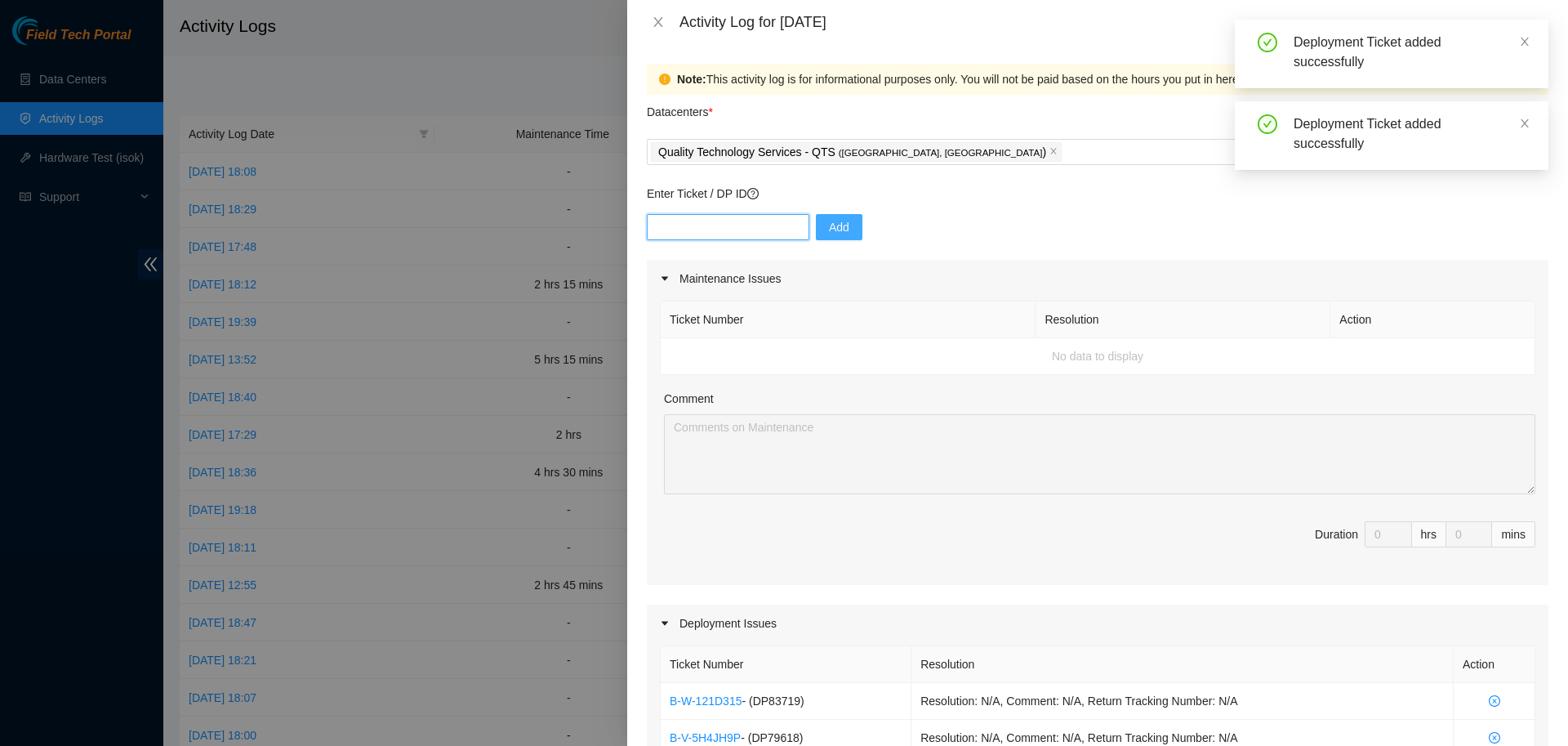
click at [751, 232] on input "text" at bounding box center [728, 227] width 162 height 26
paste input "DP83720"
type input "DP83720"
click at [829, 219] on span "Add" at bounding box center [839, 227] width 21 height 18
click at [750, 221] on input "text" at bounding box center [728, 227] width 162 height 26
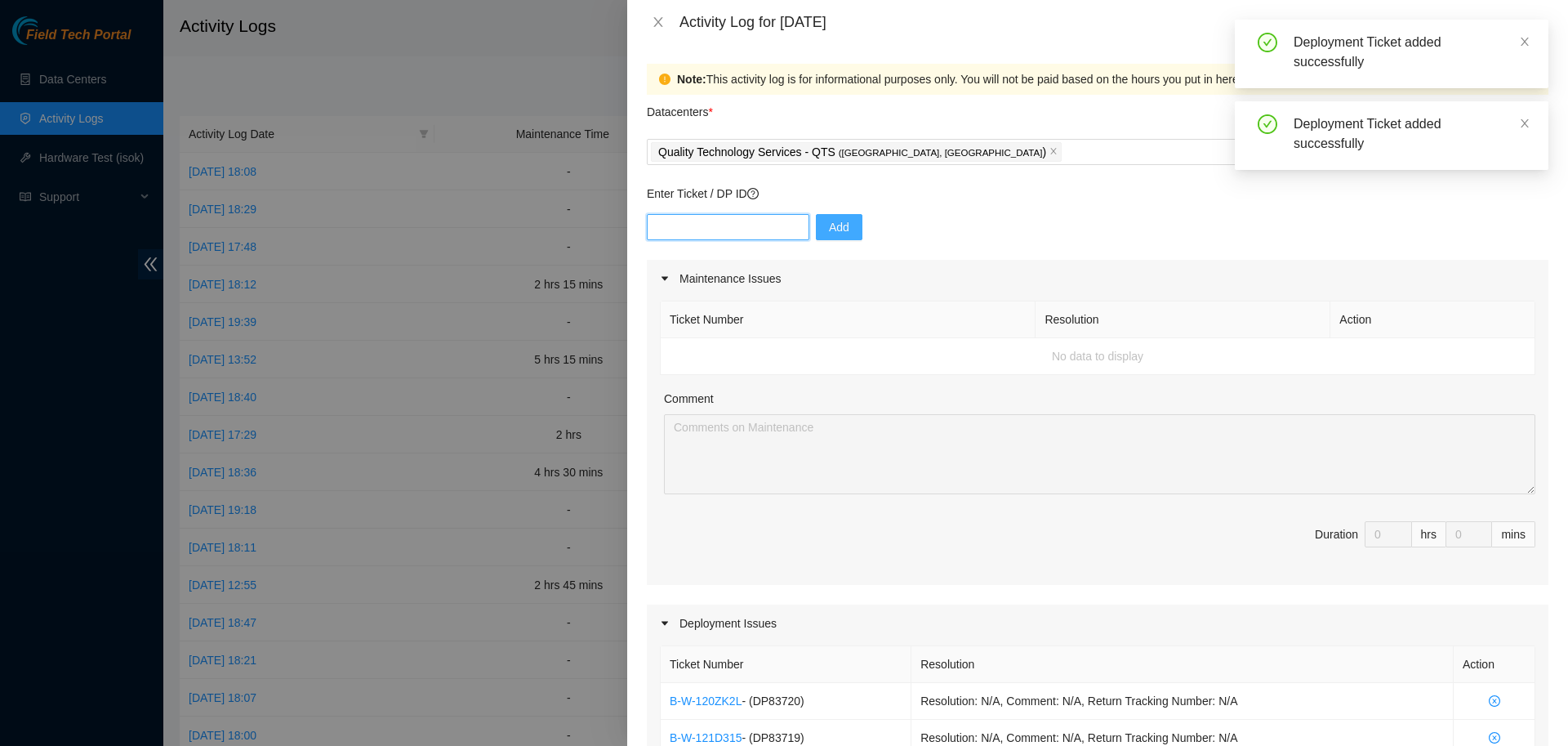
paste input "DP83721"
type input "DP83721"
click at [829, 226] on span "Add" at bounding box center [839, 227] width 21 height 18
click at [737, 222] on input "text" at bounding box center [728, 227] width 162 height 26
paste input "DP83722"
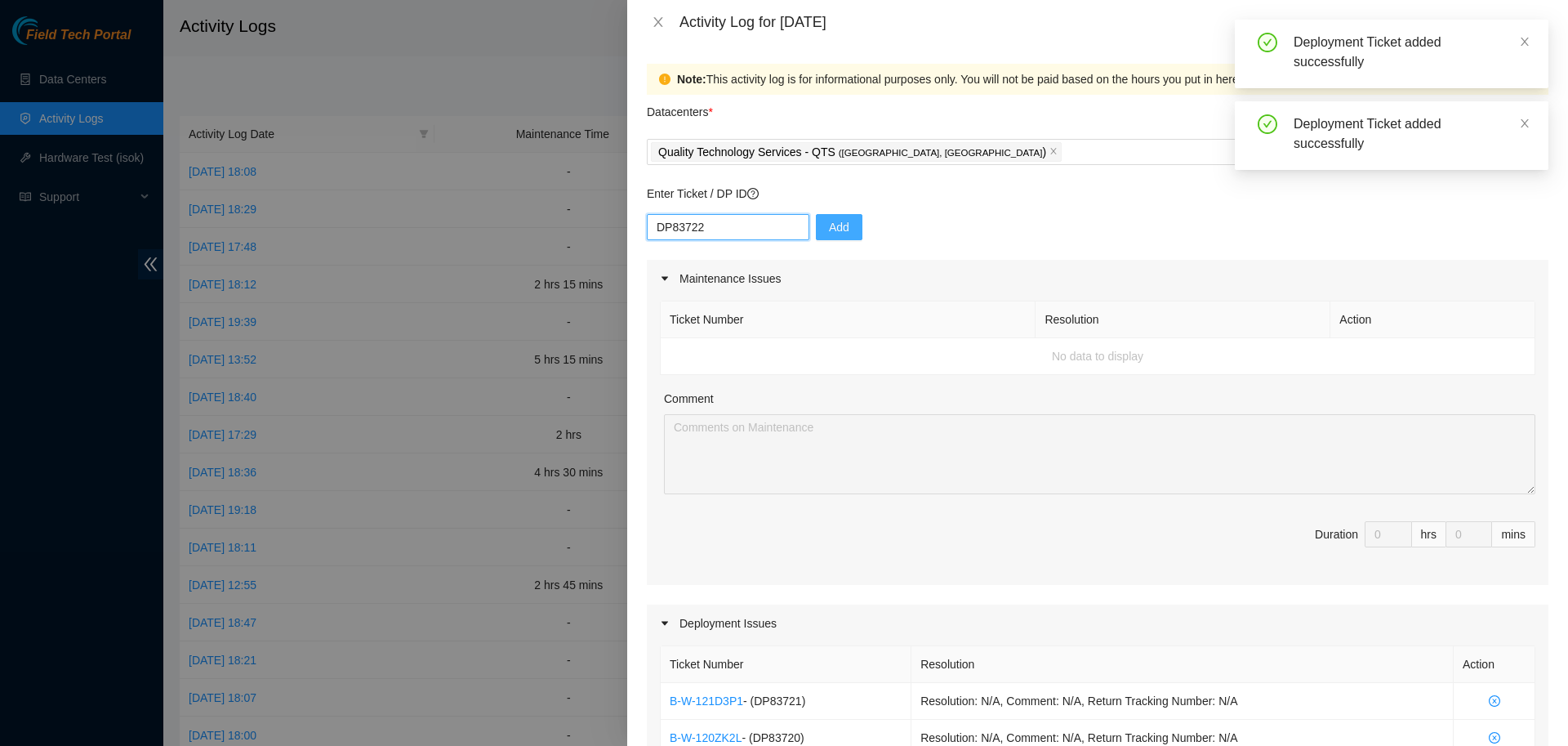
type input "DP83722"
click at [829, 224] on span "Add" at bounding box center [839, 227] width 21 height 18
click at [749, 224] on input "text" at bounding box center [728, 227] width 162 height 26
paste input "DP83723"
type input "DP83723"
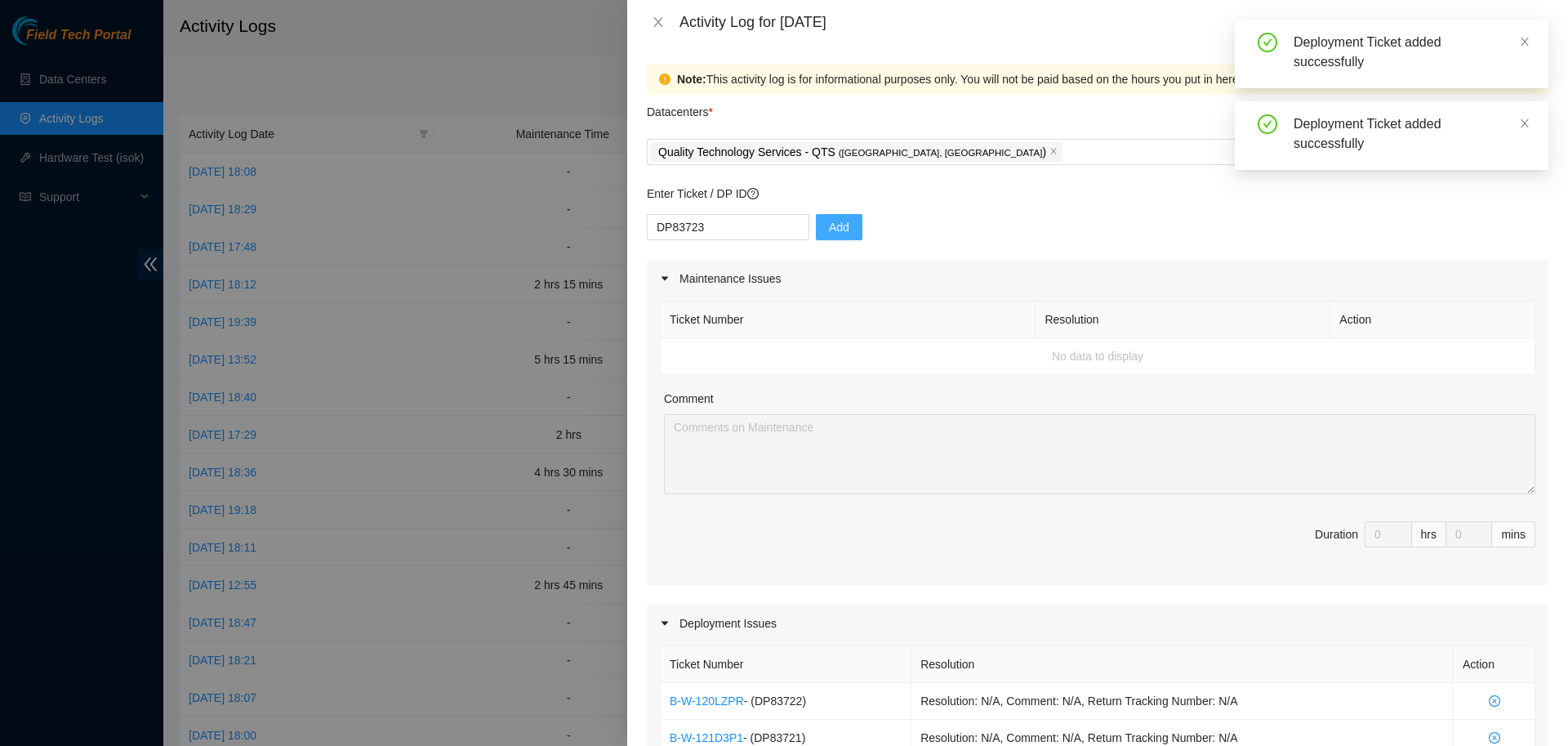
click at [816, 221] on button "Add" at bounding box center [839, 227] width 47 height 26
click at [759, 231] on input "text" at bounding box center [728, 227] width 162 height 26
paste input "DP85126"
type input "DP85126"
click at [829, 226] on span "Add" at bounding box center [839, 227] width 21 height 18
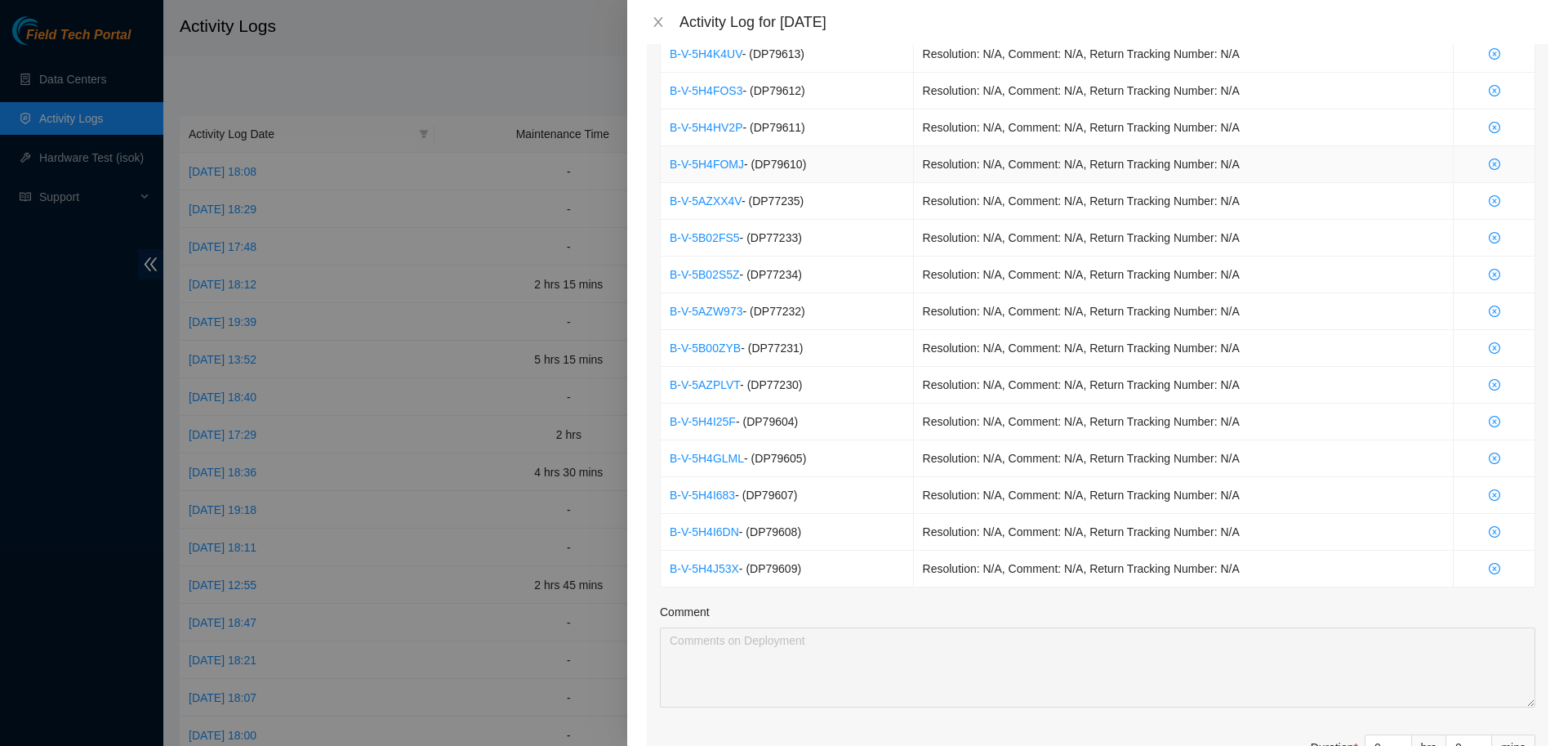
scroll to position [1303, 0]
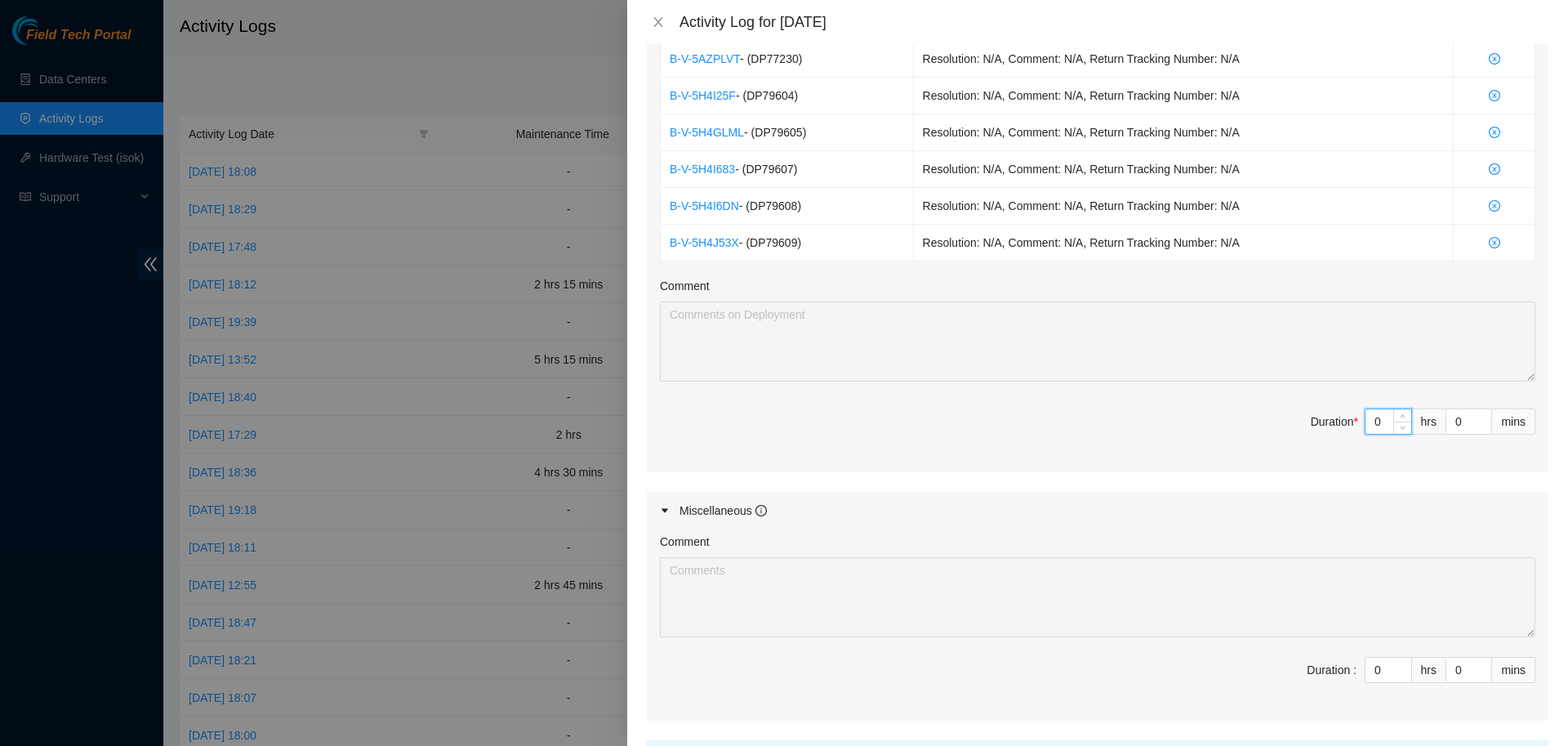
drag, startPoint x: 1393, startPoint y: 417, endPoint x: 1328, endPoint y: 416, distance: 65.0
click at [1366, 416] on input "0" at bounding box center [1389, 422] width 46 height 25
type input "8"
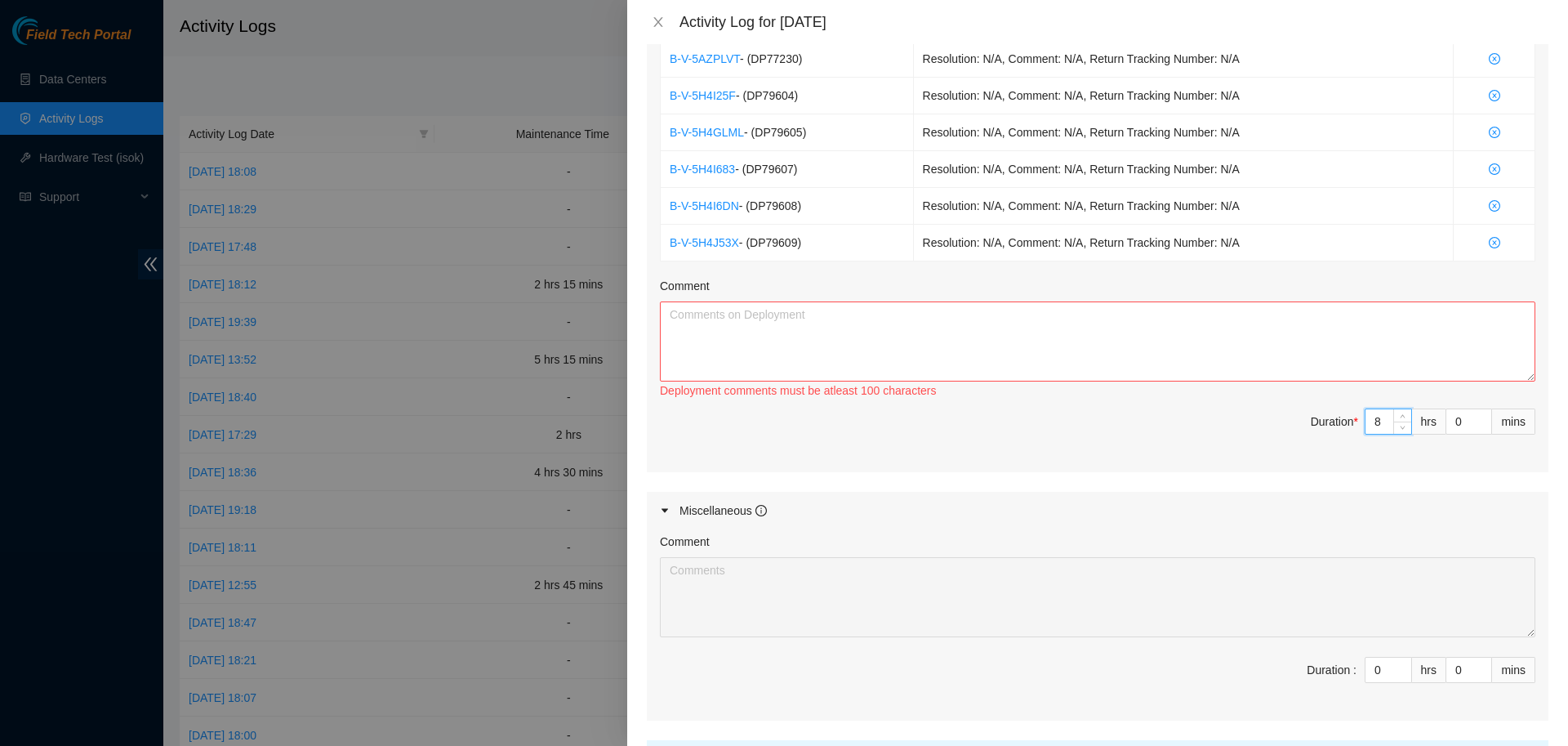
type input "8"
click at [1273, 332] on textarea "Comment" at bounding box center [1098, 341] width 876 height 80
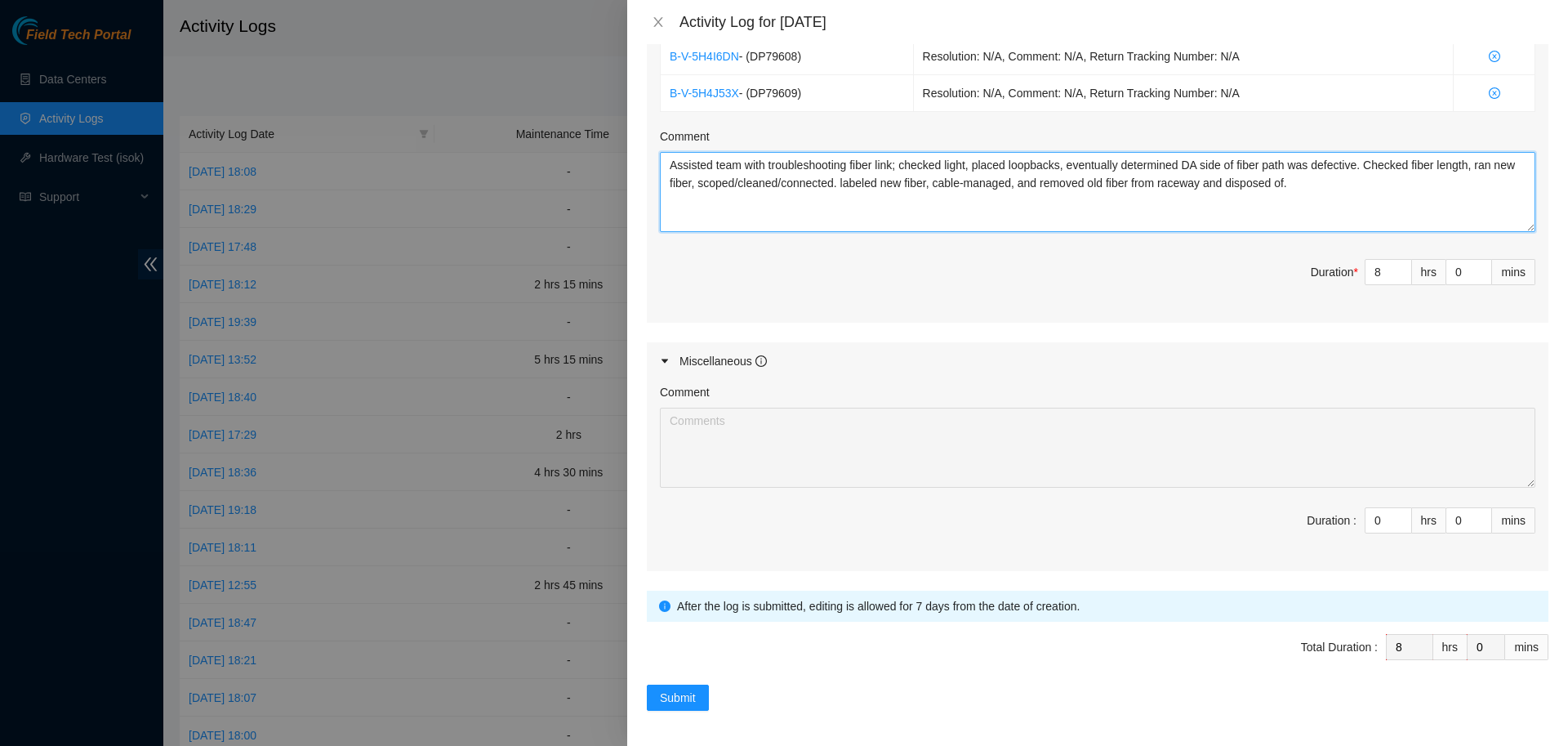
scroll to position [1456, 0]
type textarea "Assisted team with troubleshooting fiber link; checked light, placed loopbacks,…"
click at [695, 686] on span "Submit" at bounding box center [678, 695] width 36 height 18
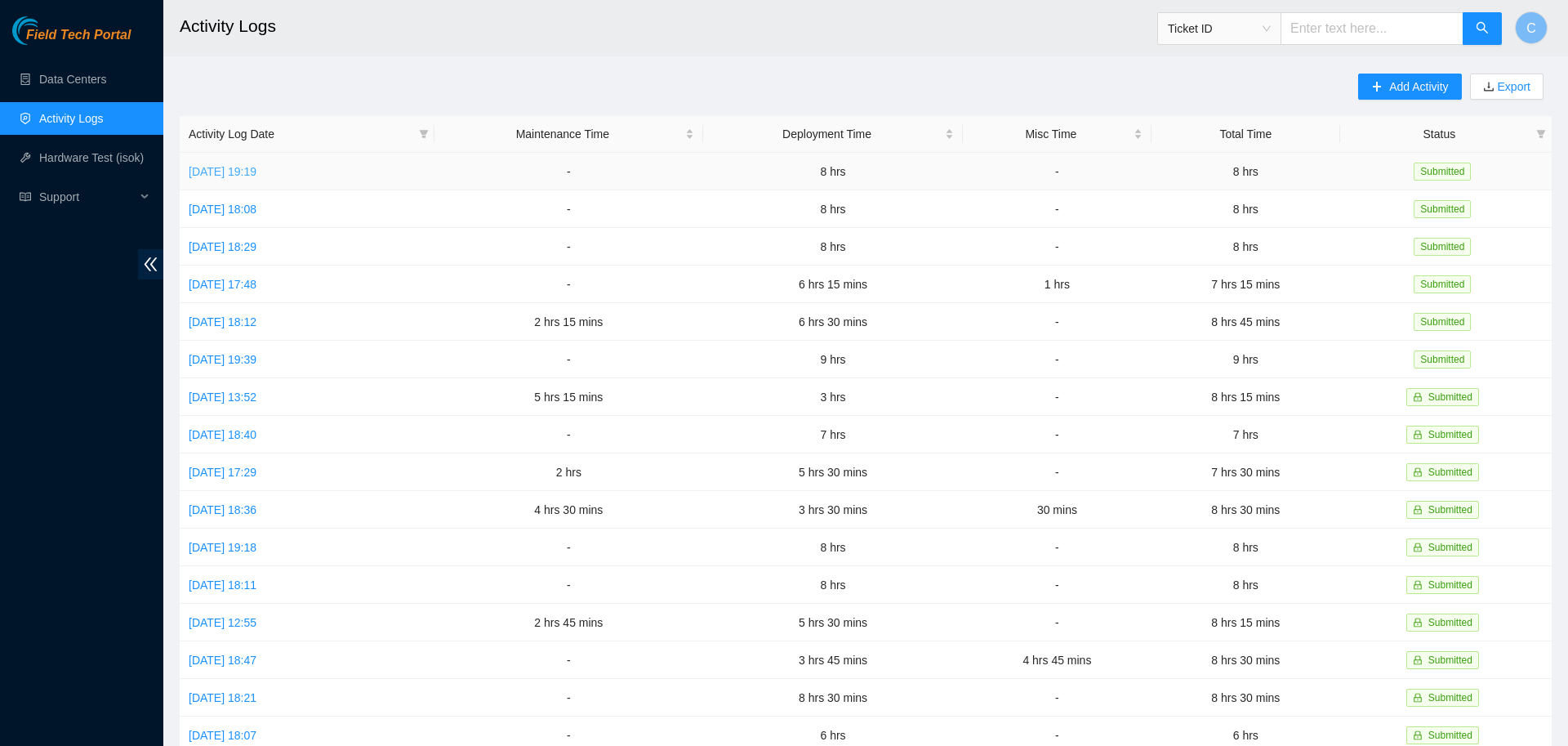
click at [223, 170] on link "[DATE] 19:19" at bounding box center [222, 171] width 67 height 13
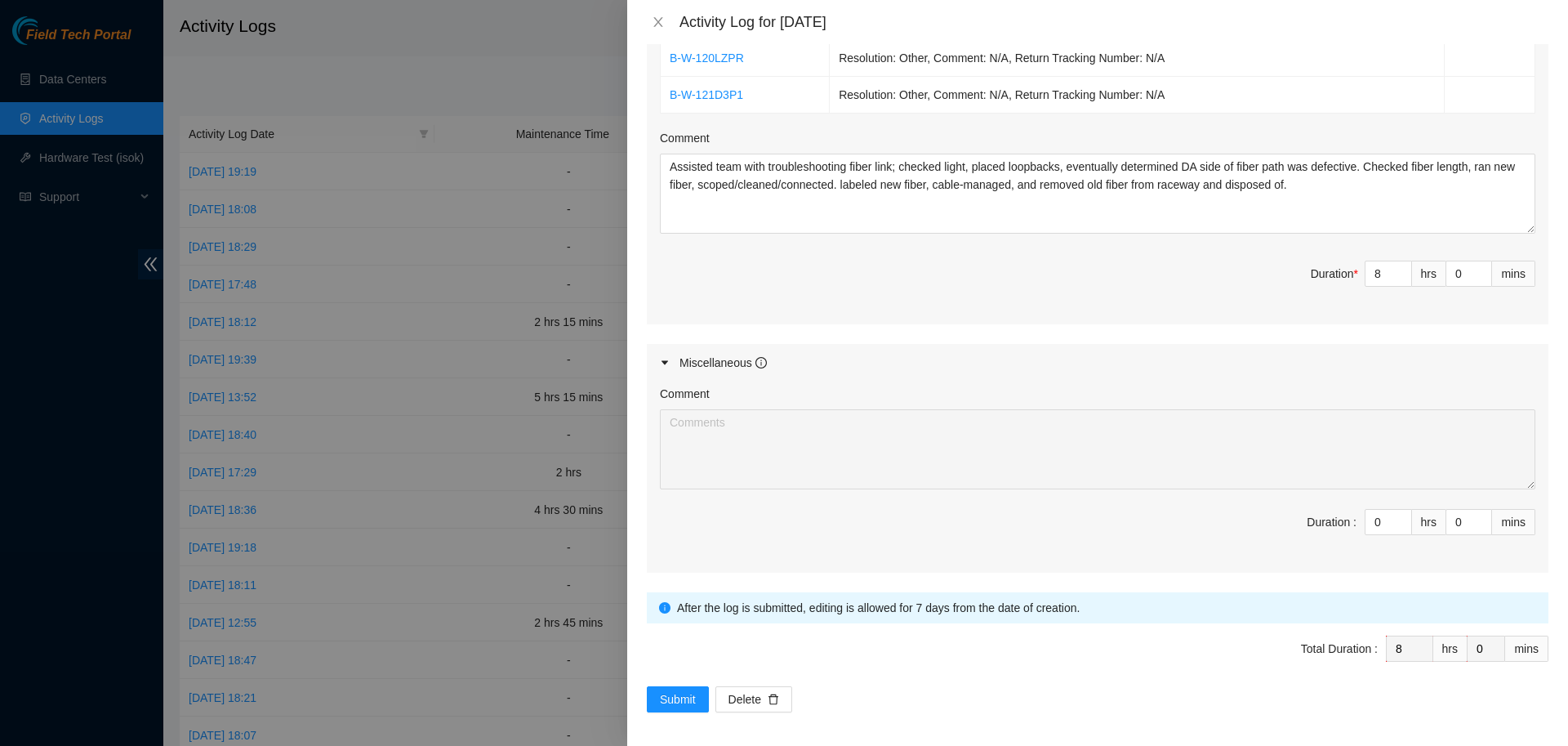
scroll to position [1456, 0]
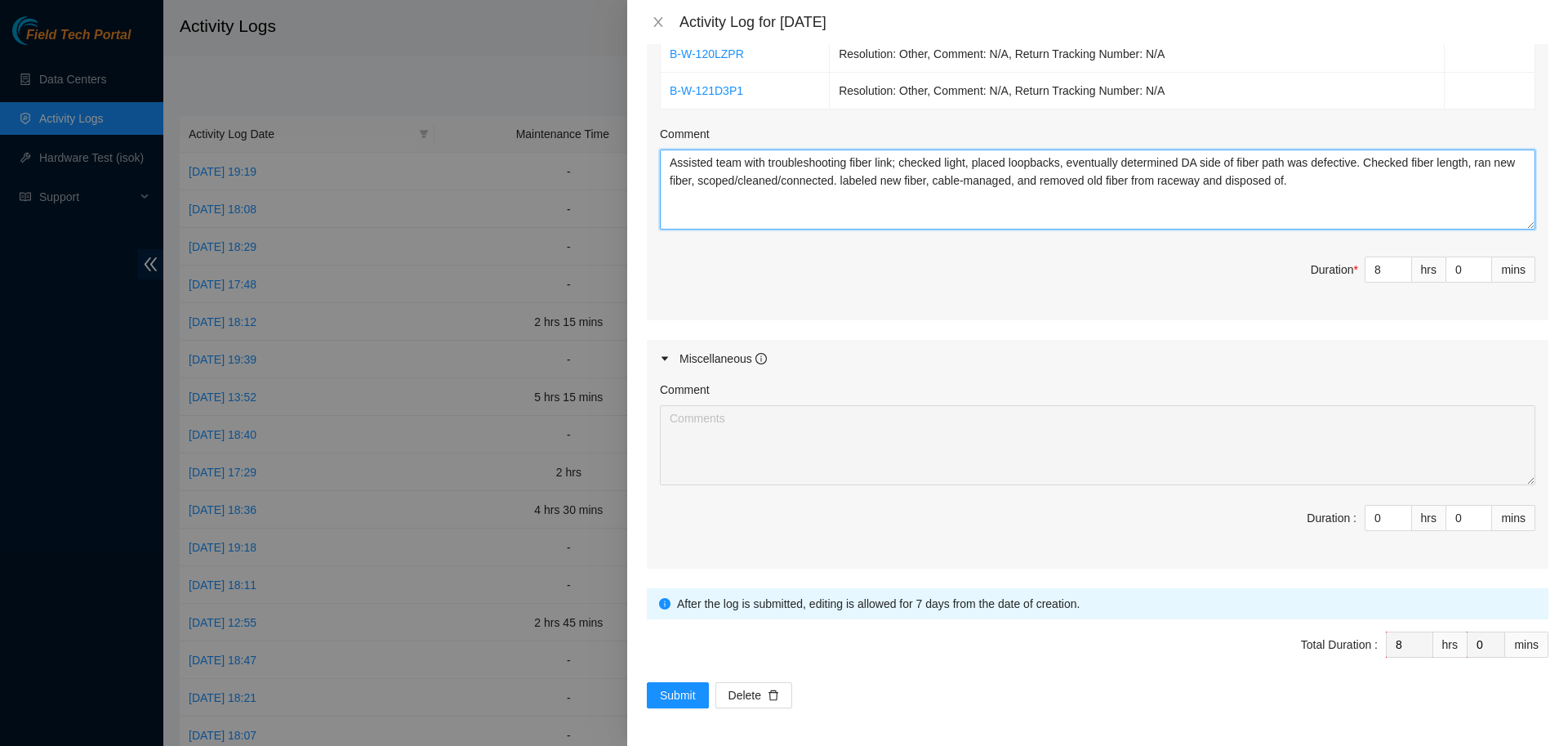
click at [798, 203] on textarea "Assisted team with troubleshooting fiber link; checked light, placed loopbacks,…" at bounding box center [1098, 189] width 876 height 80
click at [897, 162] on textarea "Assisted team with troubleshooting fiber link; checked light, placed loopbacks,…" at bounding box center [1098, 189] width 876 height 80
click at [671, 160] on textarea "Assisted team with troubleshooting fiber link for ; checked light, placed loopb…" at bounding box center [1098, 189] width 876 height 80
paste textarea "DP79609"
click at [1436, 194] on textarea "DP79609: Assisted team with troubleshooting fiber link for ; checked light, pla…" at bounding box center [1098, 189] width 876 height 80
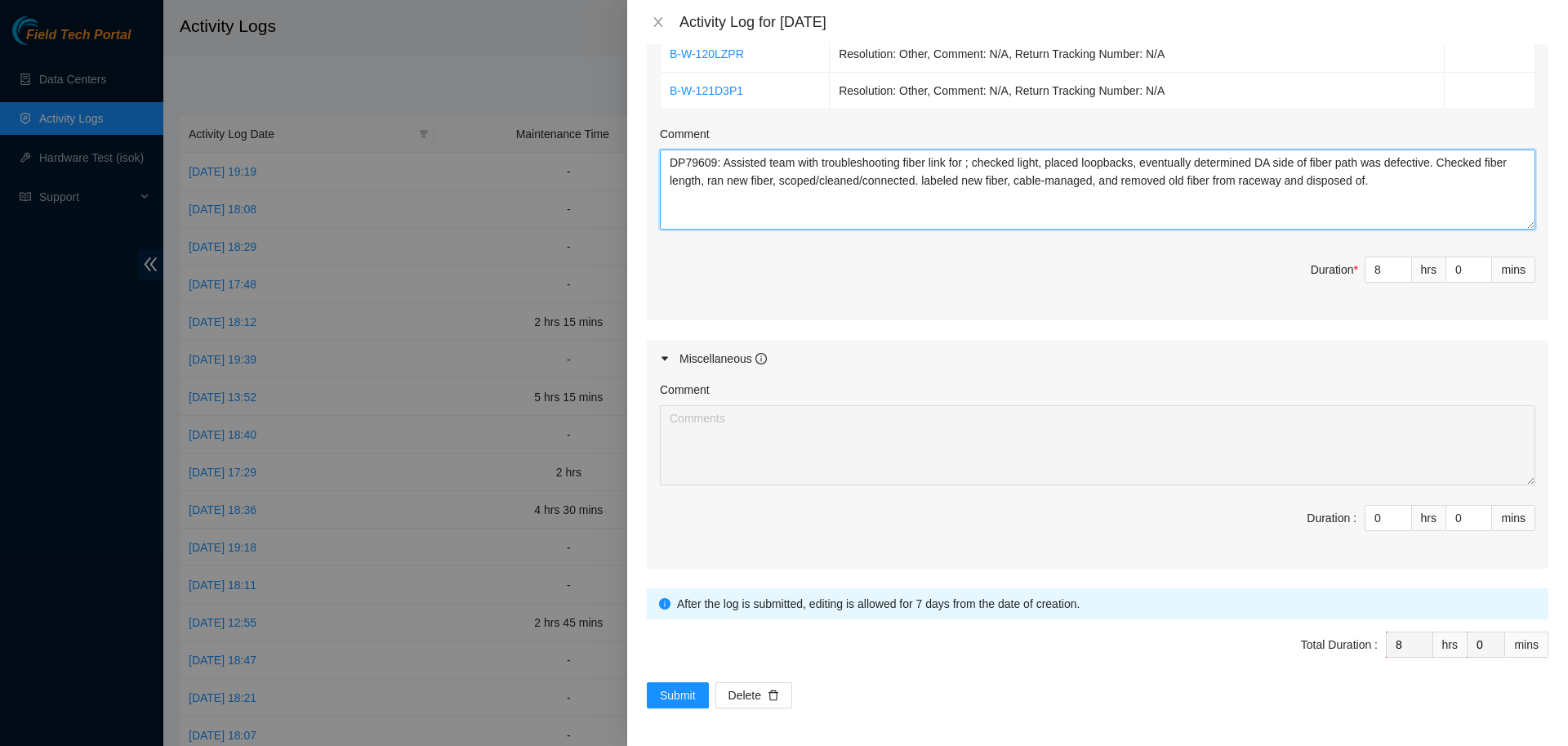
click at [1403, 180] on textarea "DP79609: Assisted team with troubleshooting fiber link for ; checked light, pla…" at bounding box center [1098, 189] width 876 height 80
click at [1146, 202] on textarea "DP79609: Assisted team with troubleshooting fiber link for ; checked light, pla…" at bounding box center [1098, 189] width 876 height 80
click at [1515, 200] on textarea "DP79609: Assisted team with troubleshooting fiber link for ; checked light, pla…" at bounding box center [1098, 189] width 876 height 80
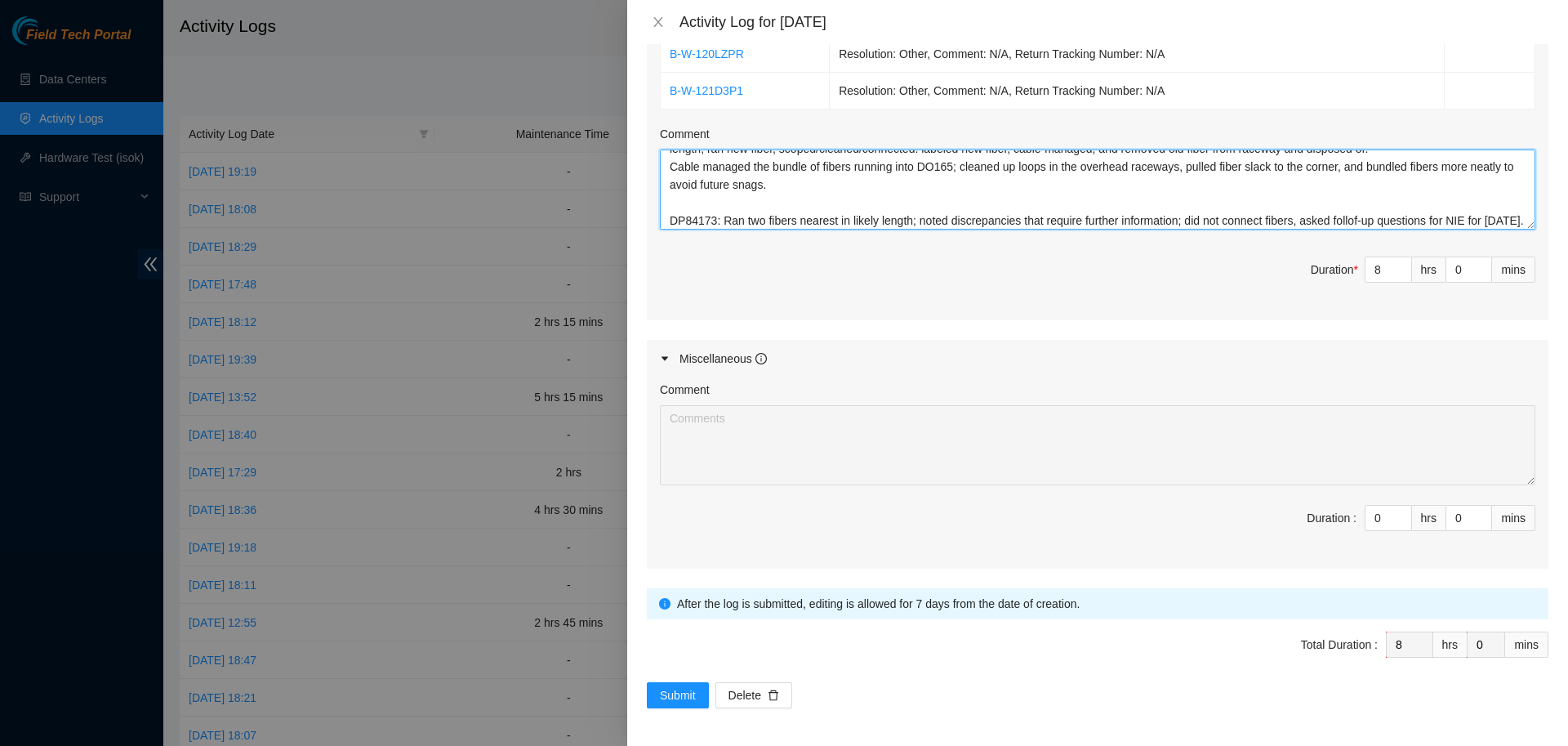
scroll to position [50, 0]
click at [1361, 208] on textarea "DP79609: Assisted team with troubleshooting fiber link for ; checked light, pla…" at bounding box center [1098, 189] width 876 height 80
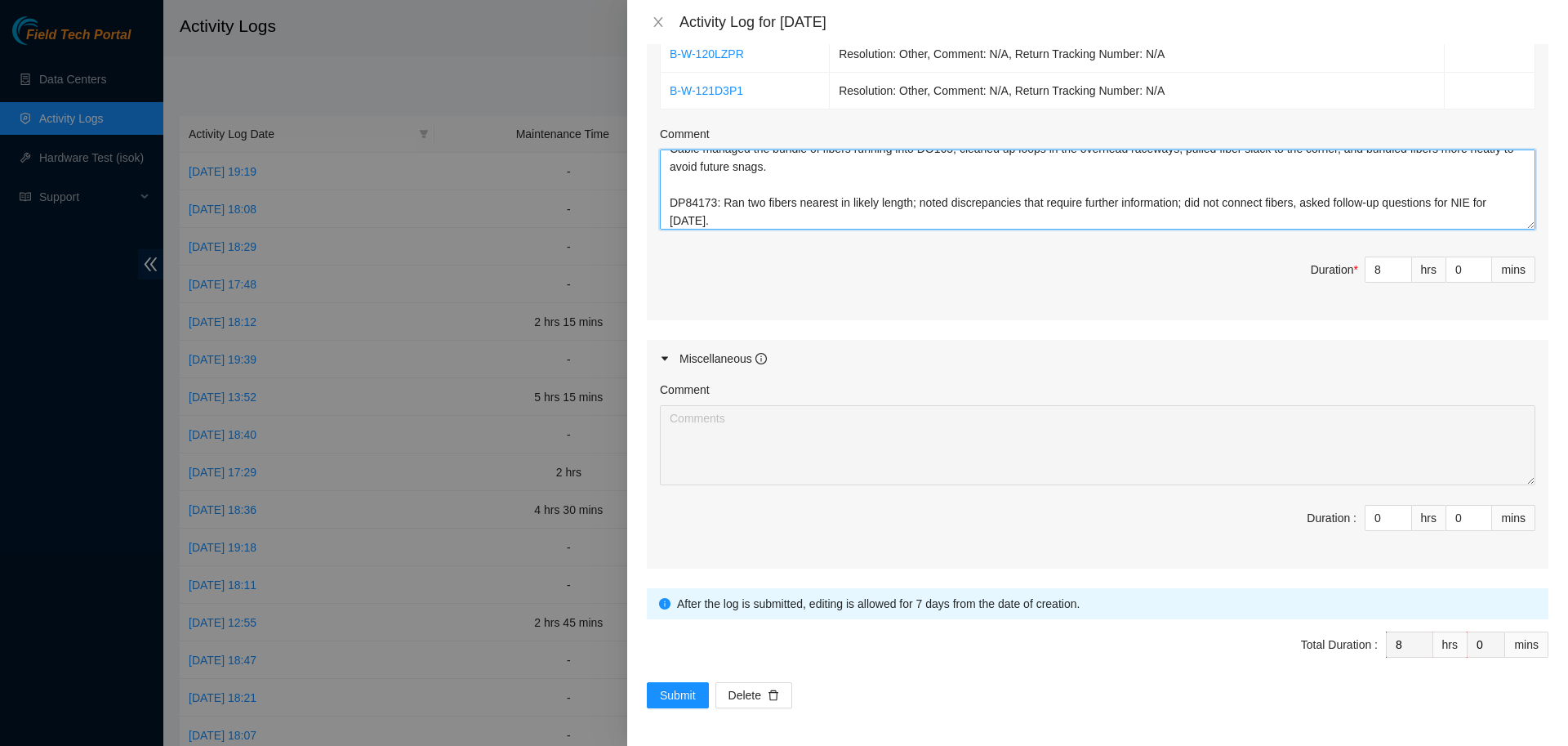
click at [1124, 212] on textarea "DP79609: Assisted team with troubleshooting fiber link for ; checked light, pla…" at bounding box center [1098, 189] width 876 height 80
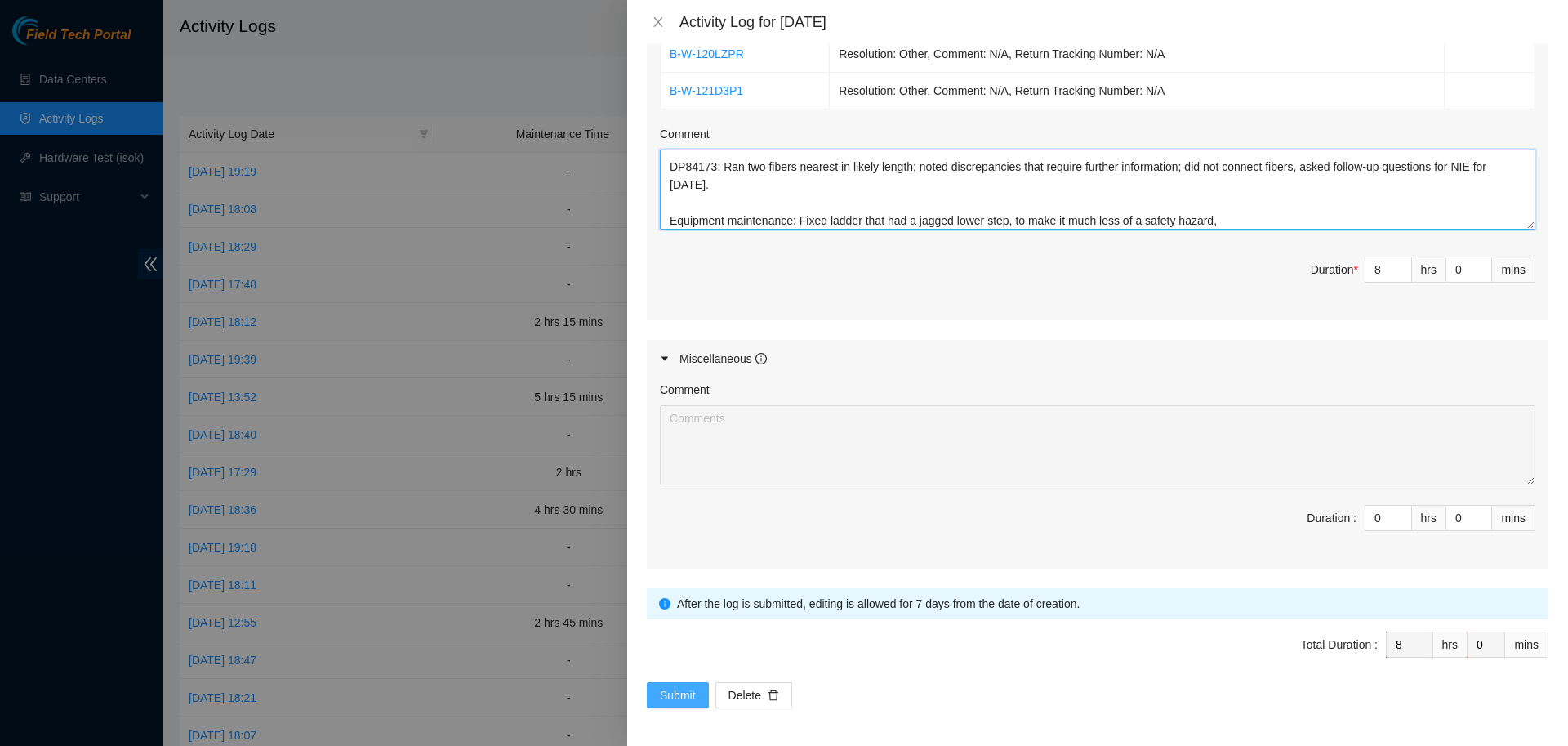
type textarea "DP79609: Assisted team with troubleshooting fiber link for ; checked light, pla…"
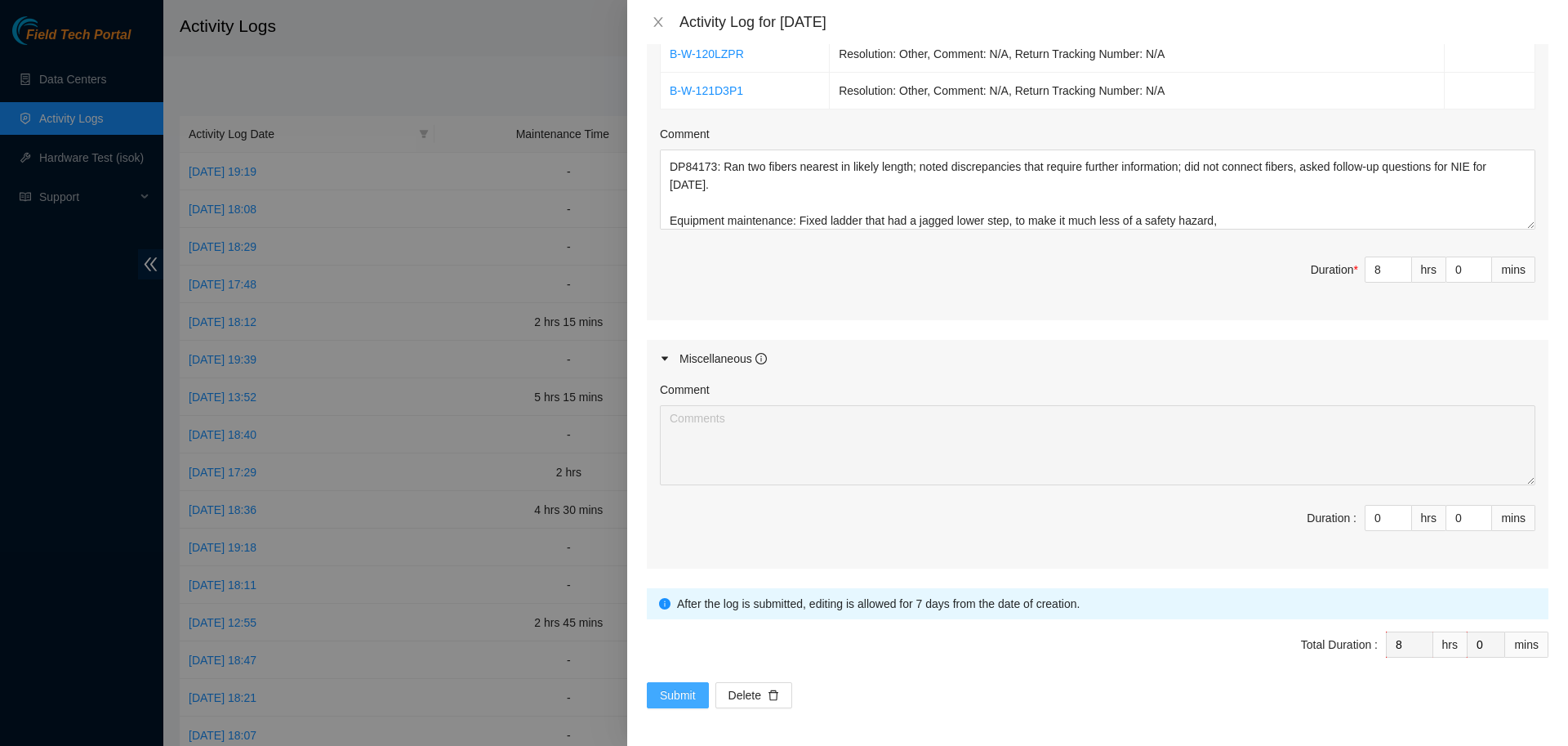
click at [676, 688] on span "Submit" at bounding box center [678, 695] width 36 height 18
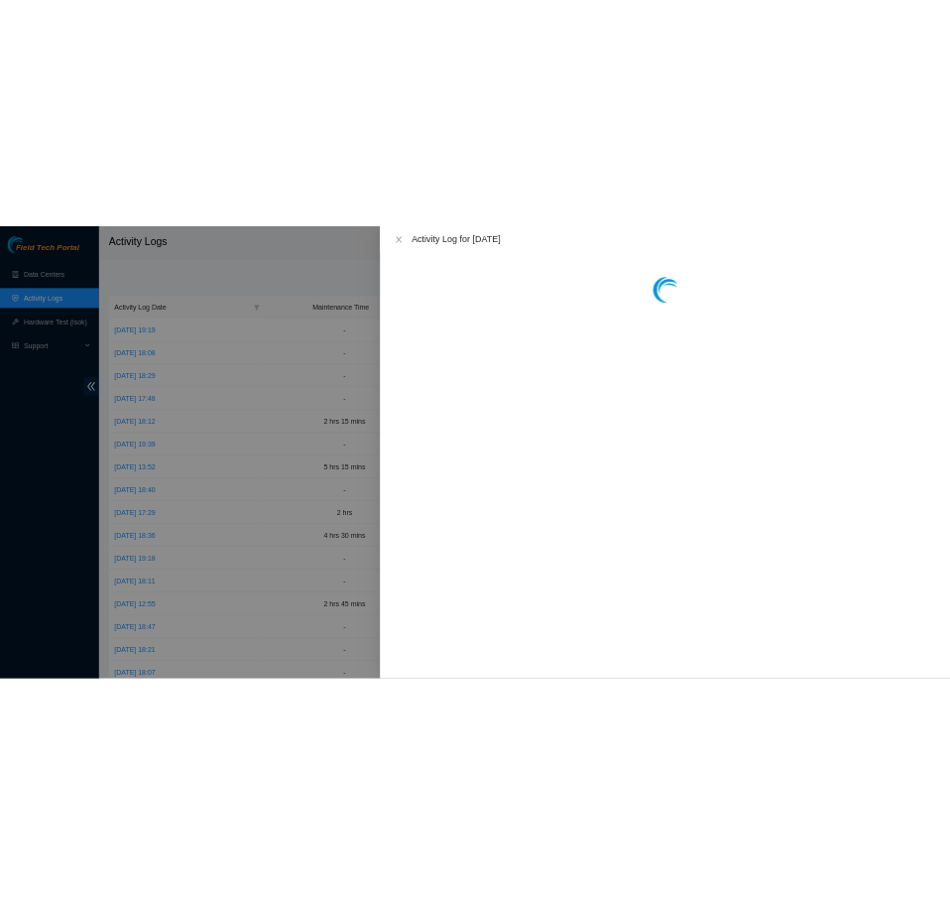
scroll to position [0, 0]
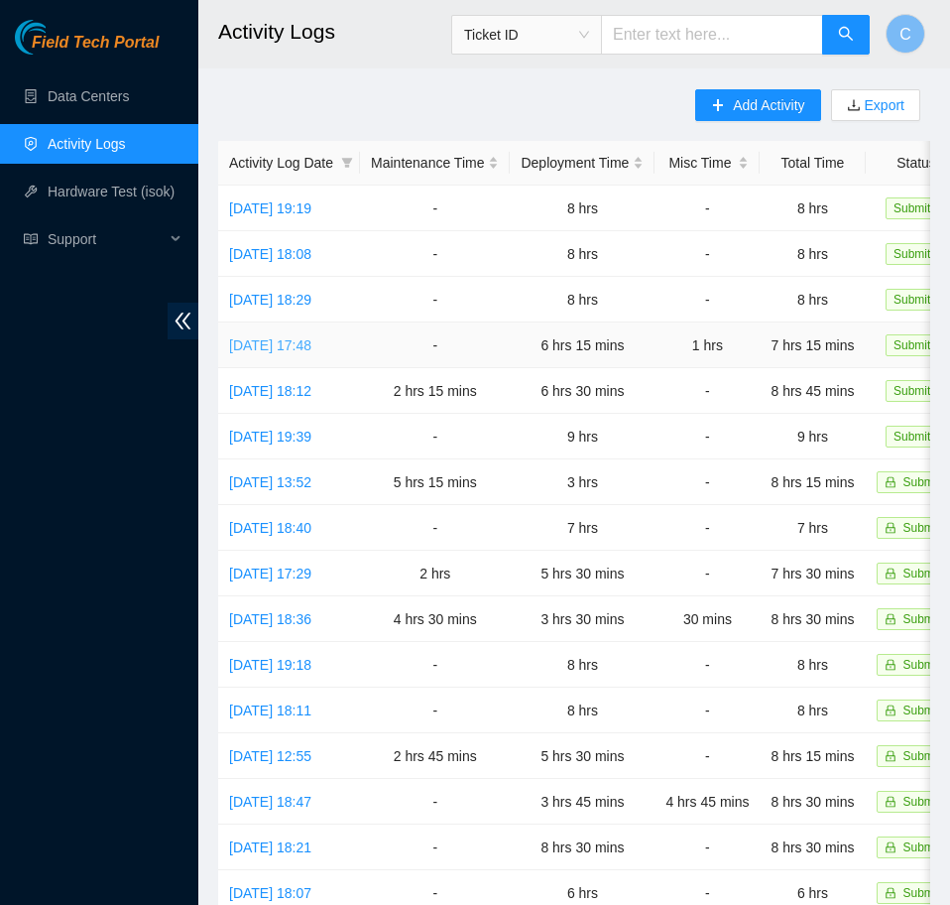
click at [312, 342] on link "[DATE] 17:48" at bounding box center [270, 345] width 82 height 16
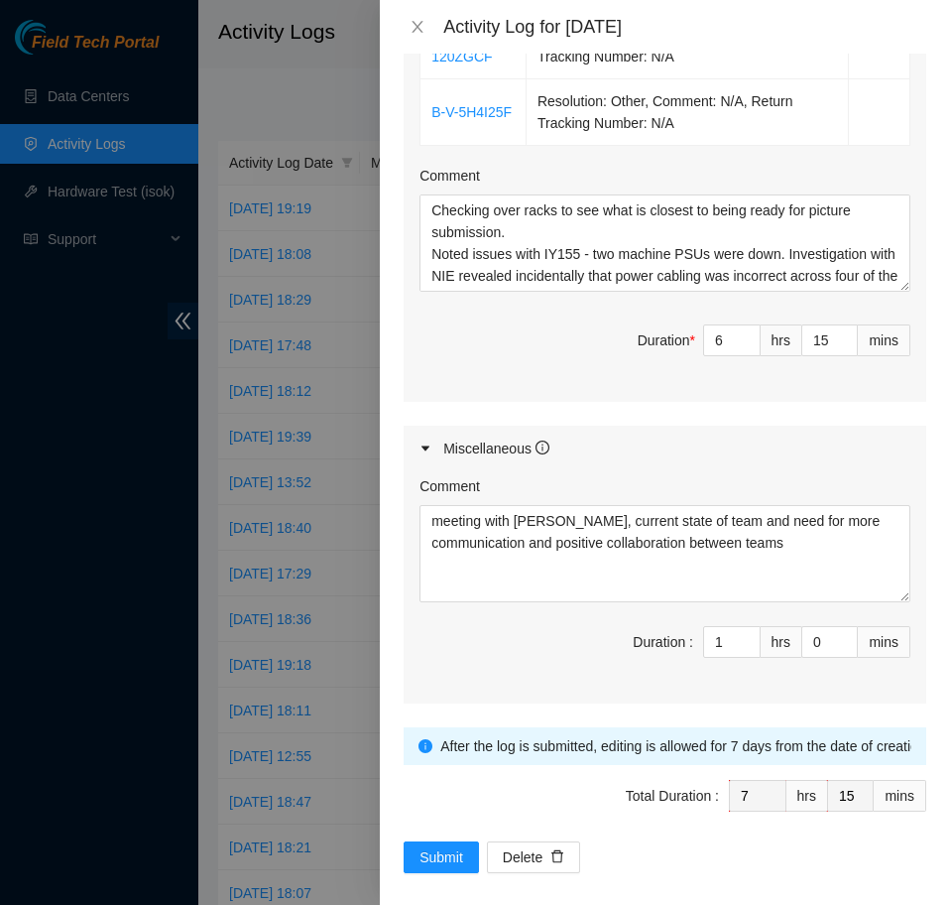
scroll to position [1118, 0]
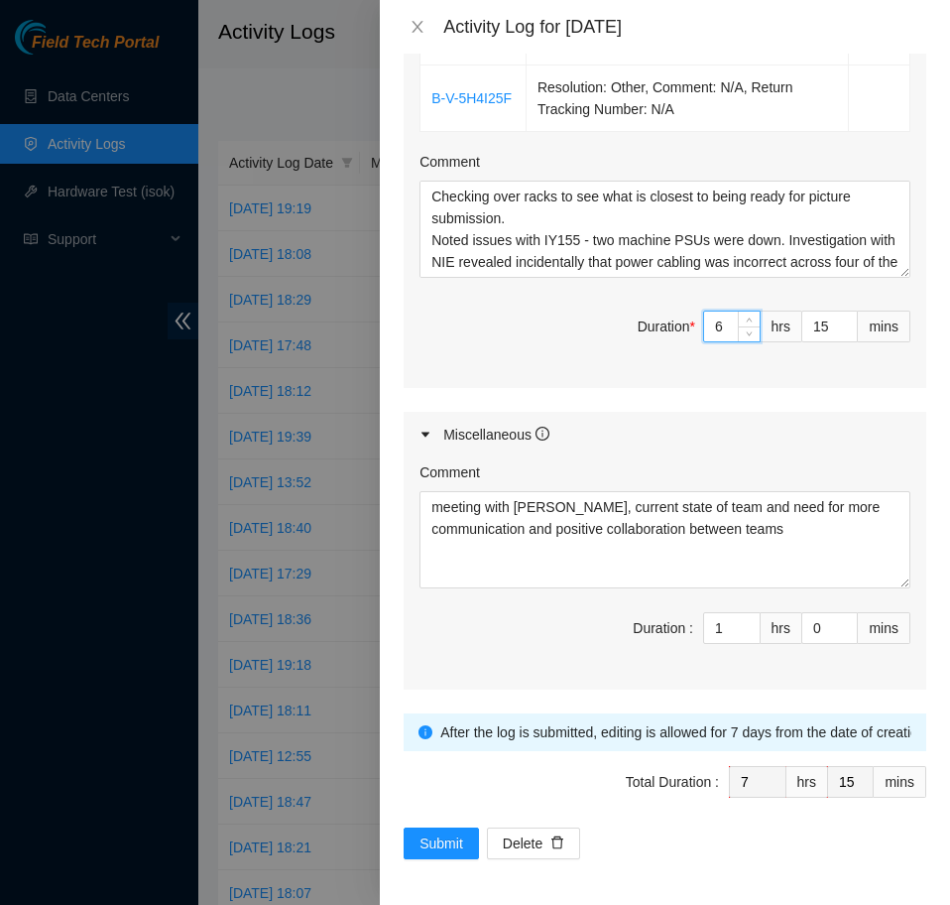
drag, startPoint x: 733, startPoint y: 322, endPoint x: 694, endPoint y: 328, distance: 39.1
click at [704, 328] on input "6" at bounding box center [732, 327] width 56 height 30
type input "5"
type input "6"
type input "5"
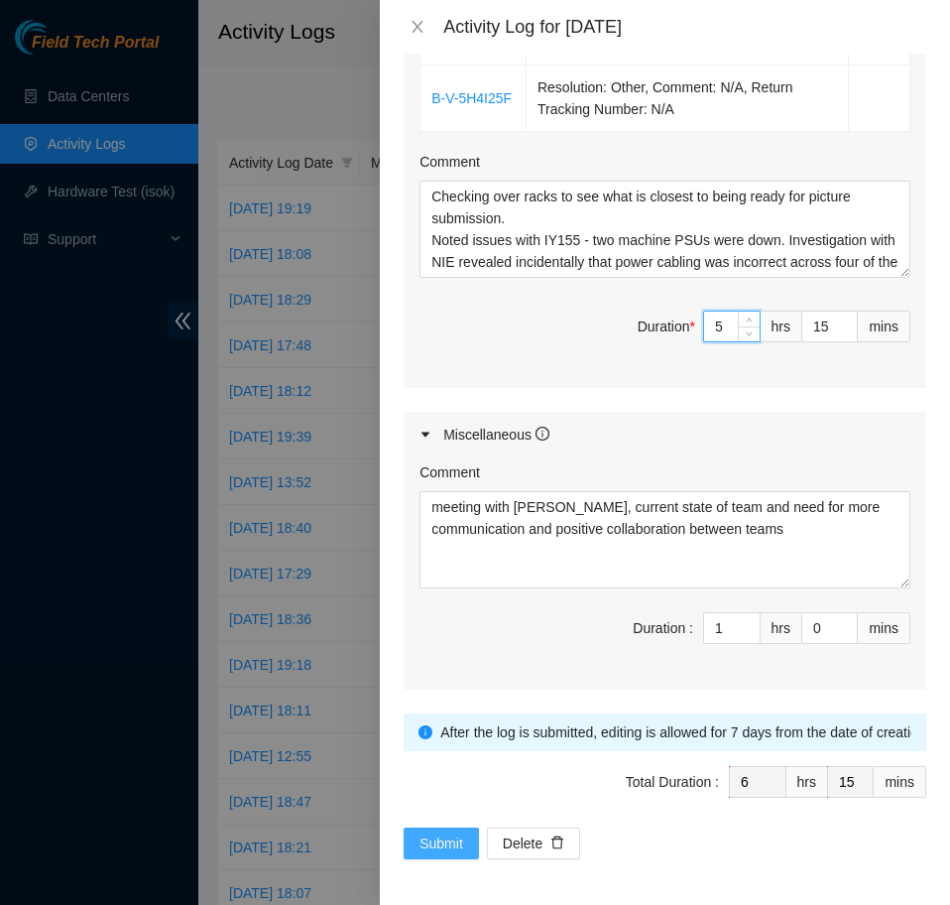
click at [443, 841] on span "Submit" at bounding box center [442, 843] width 44 height 22
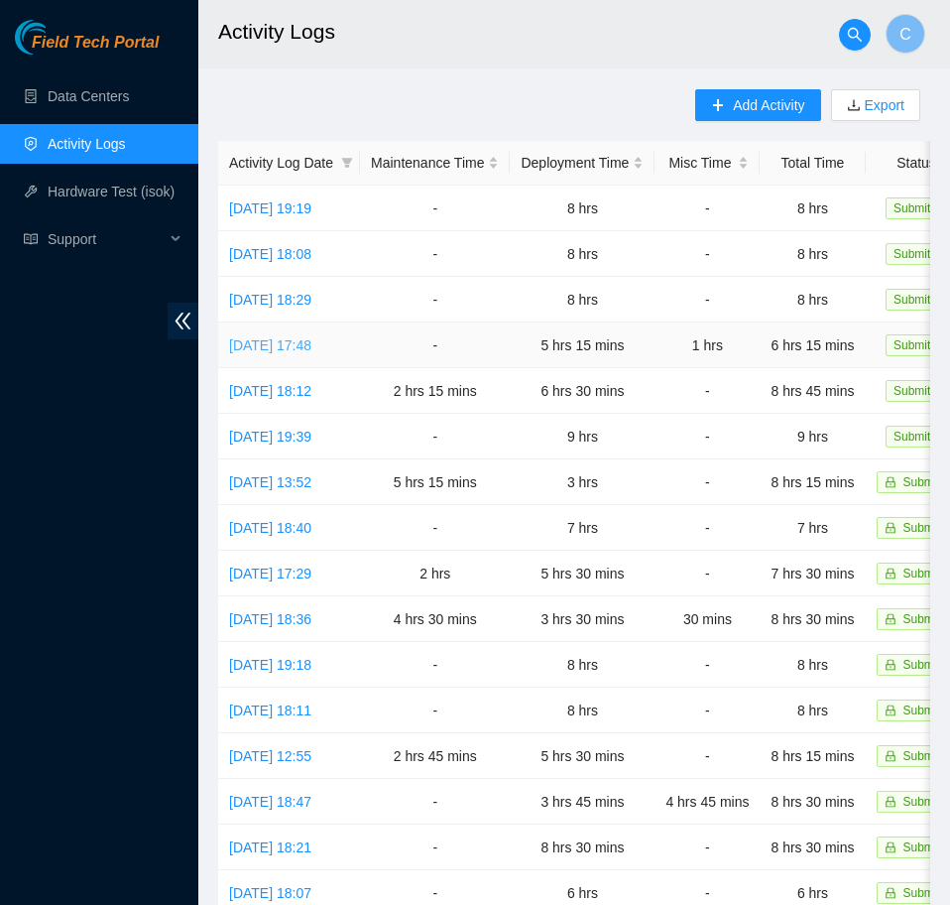
click at [275, 343] on link "[DATE] 17:48" at bounding box center [270, 345] width 82 height 16
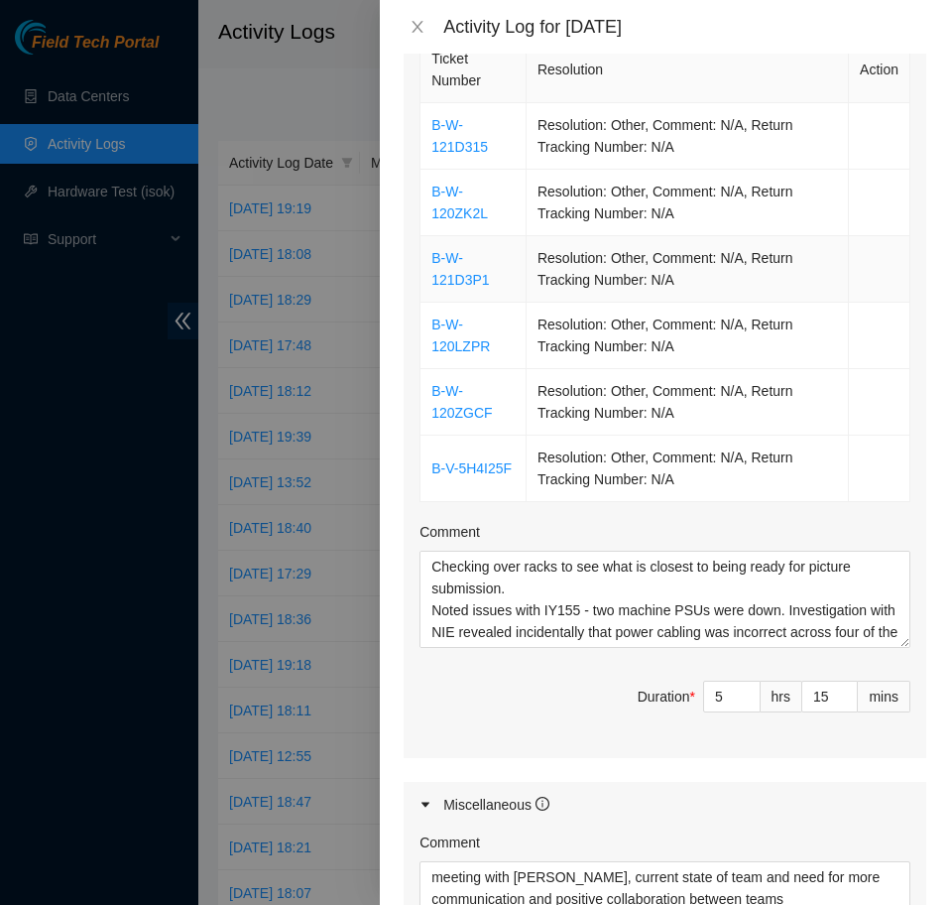
scroll to position [905, 0]
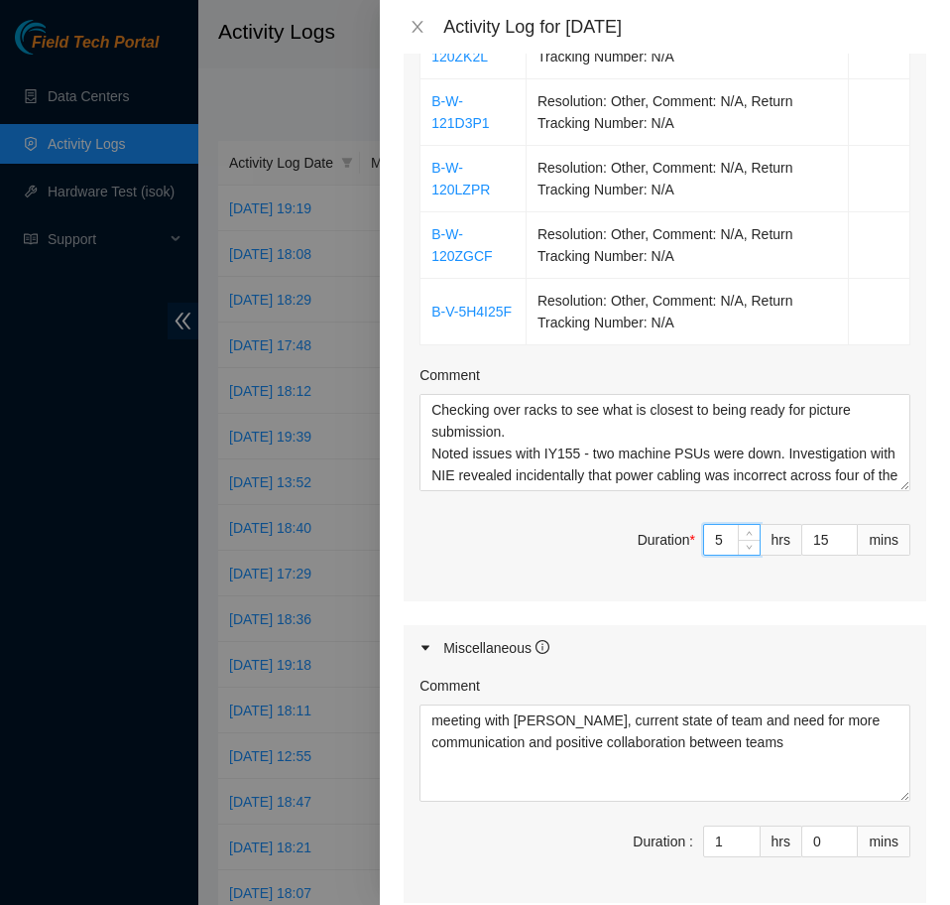
drag, startPoint x: 715, startPoint y: 537, endPoint x: 688, endPoint y: 536, distance: 27.8
click at [704, 537] on input "5" at bounding box center [732, 540] width 56 height 30
type input "6"
type input "7"
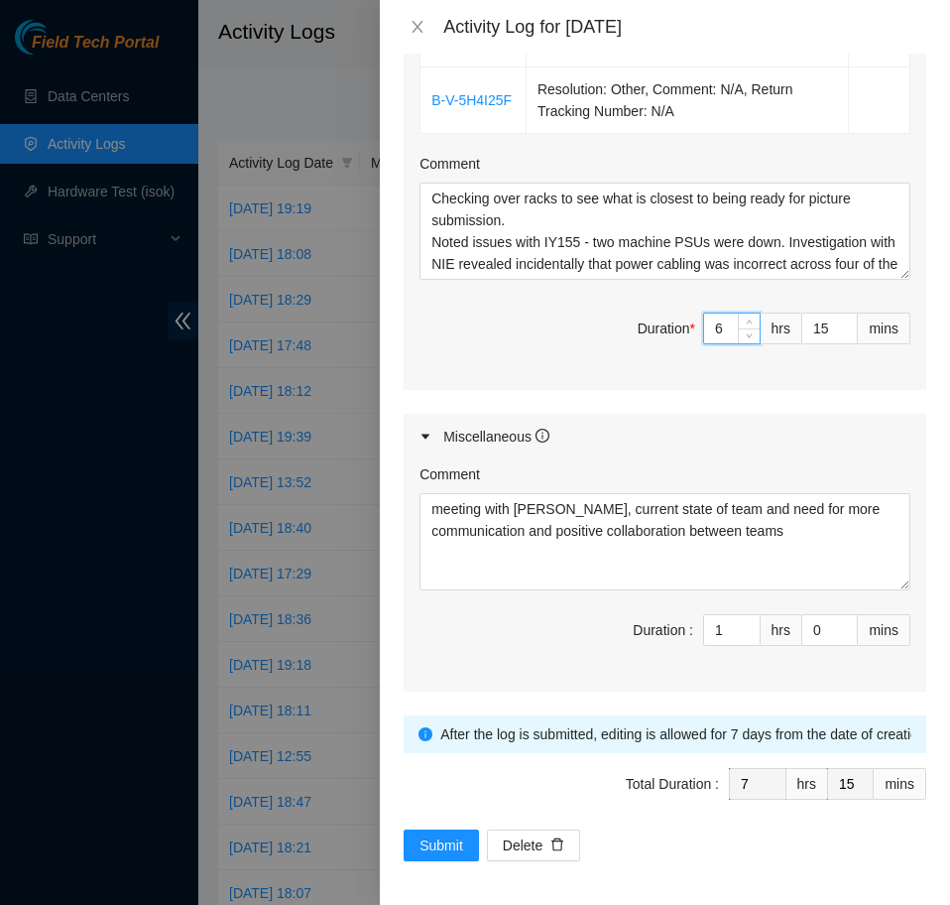
scroll to position [1118, 0]
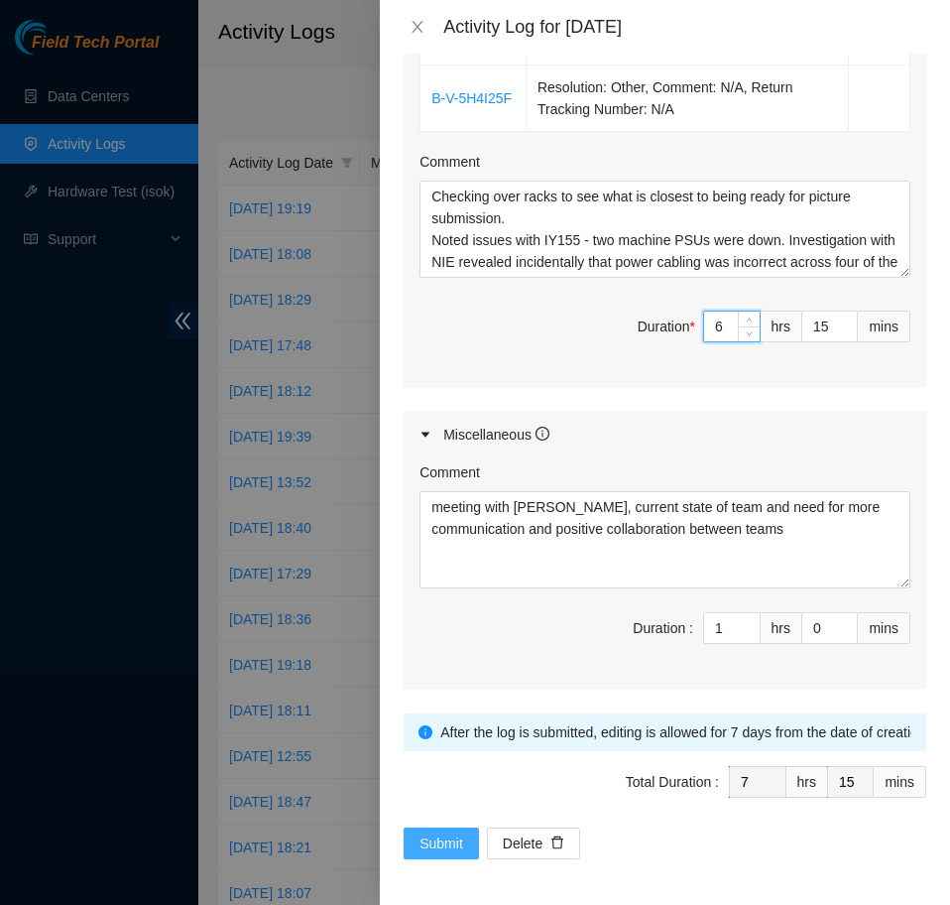
type input "6"
click at [437, 836] on span "Submit" at bounding box center [442, 843] width 44 height 22
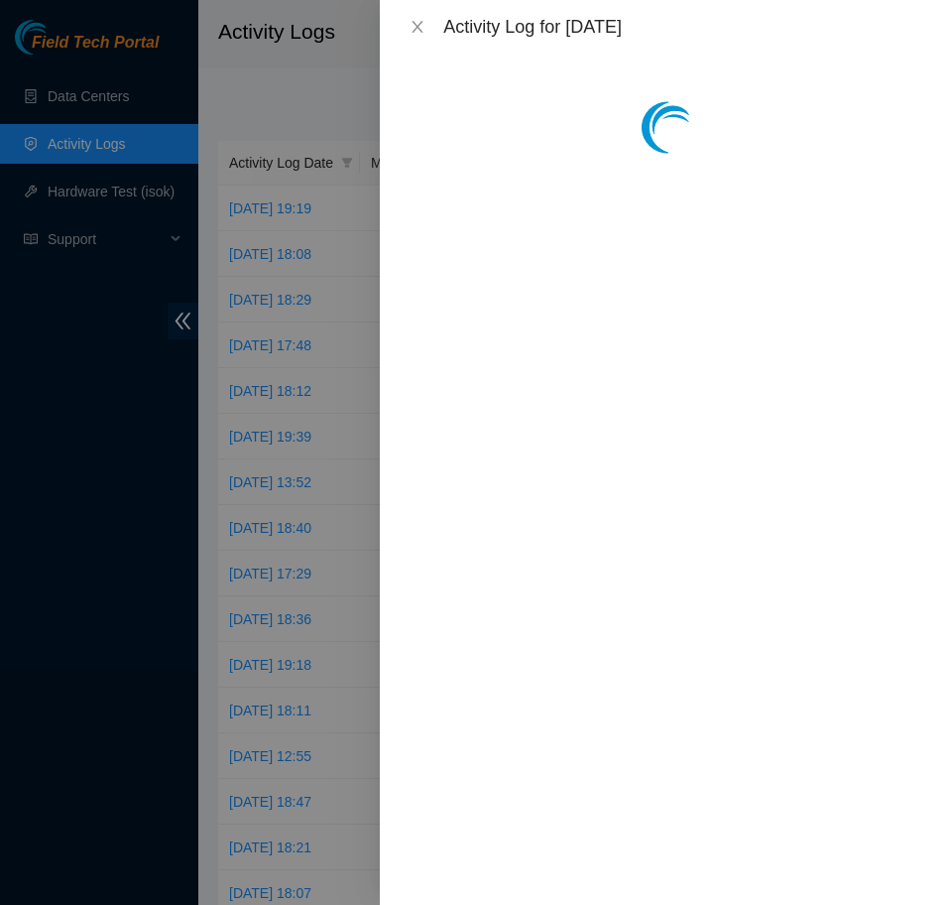
scroll to position [0, 0]
